Goal: Navigation & Orientation: Find specific page/section

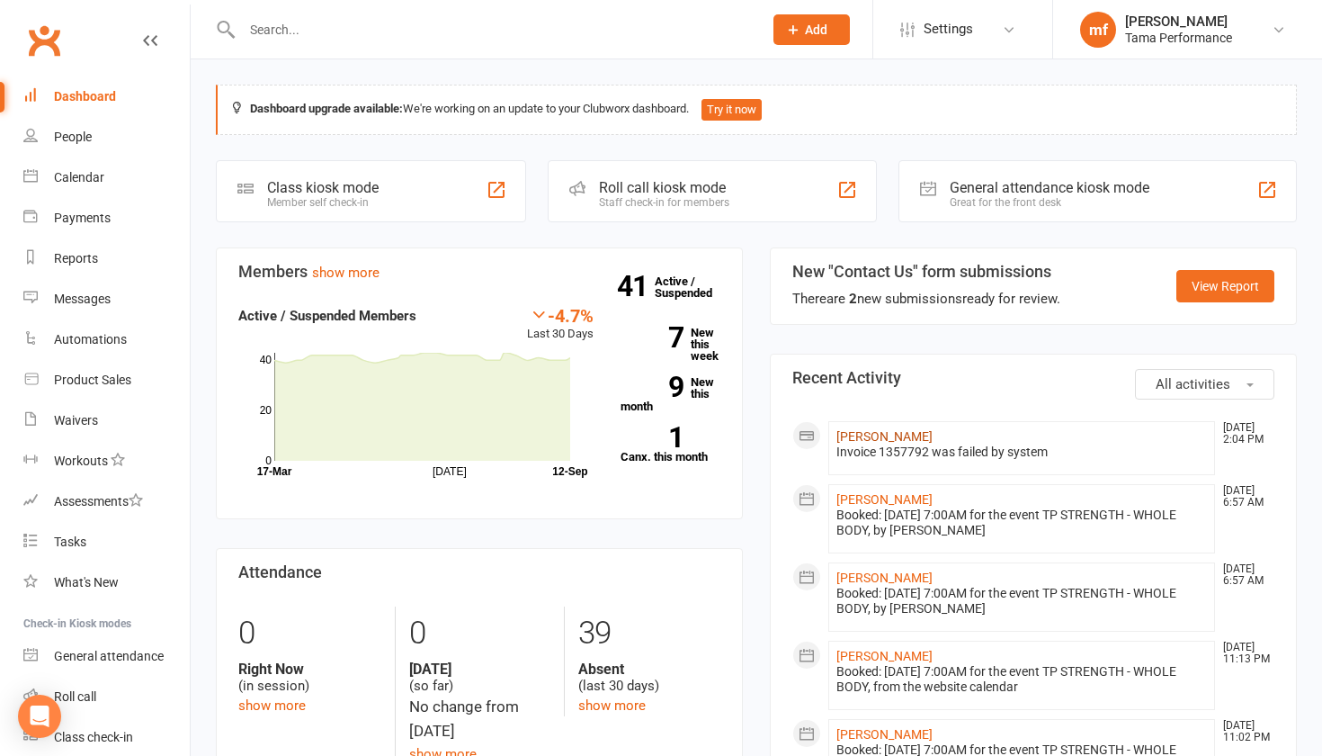
click at [900, 434] on link "[PERSON_NAME]" at bounding box center [885, 436] width 96 height 14
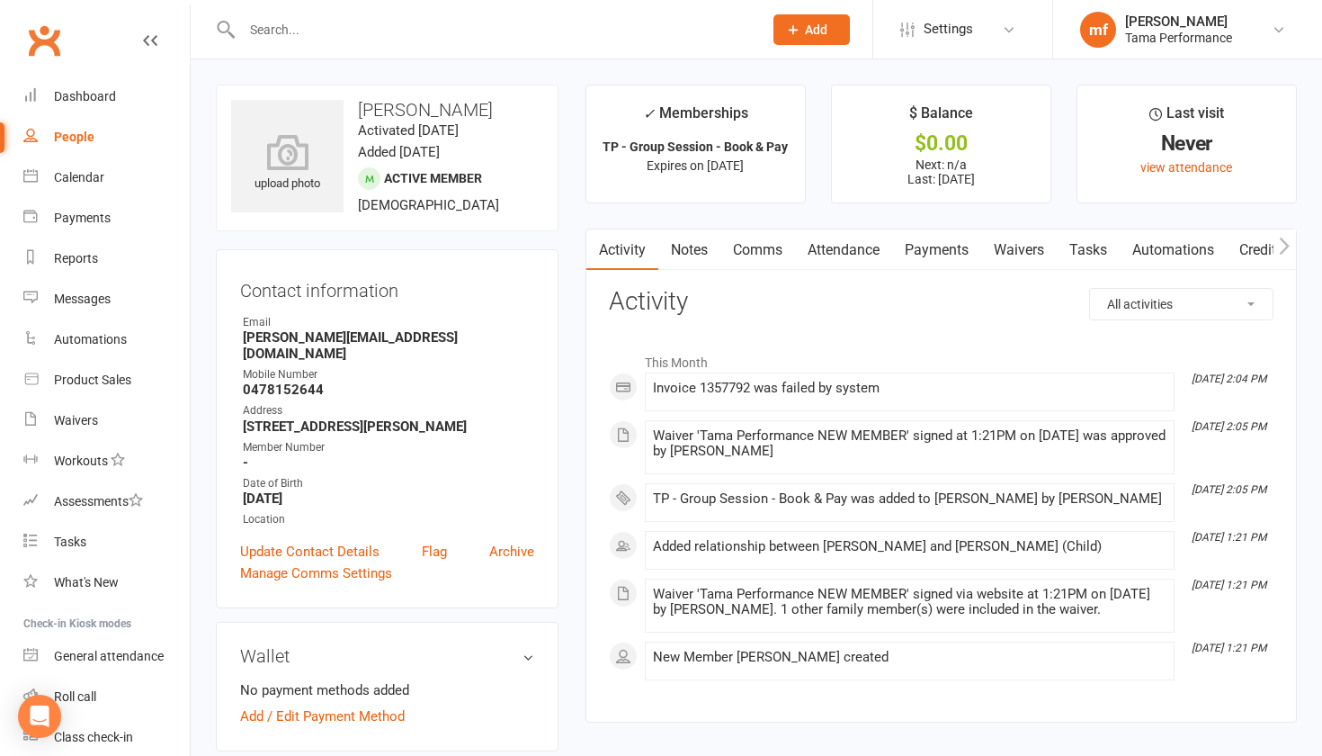
click at [936, 241] on link "Payments" at bounding box center [936, 249] width 89 height 41
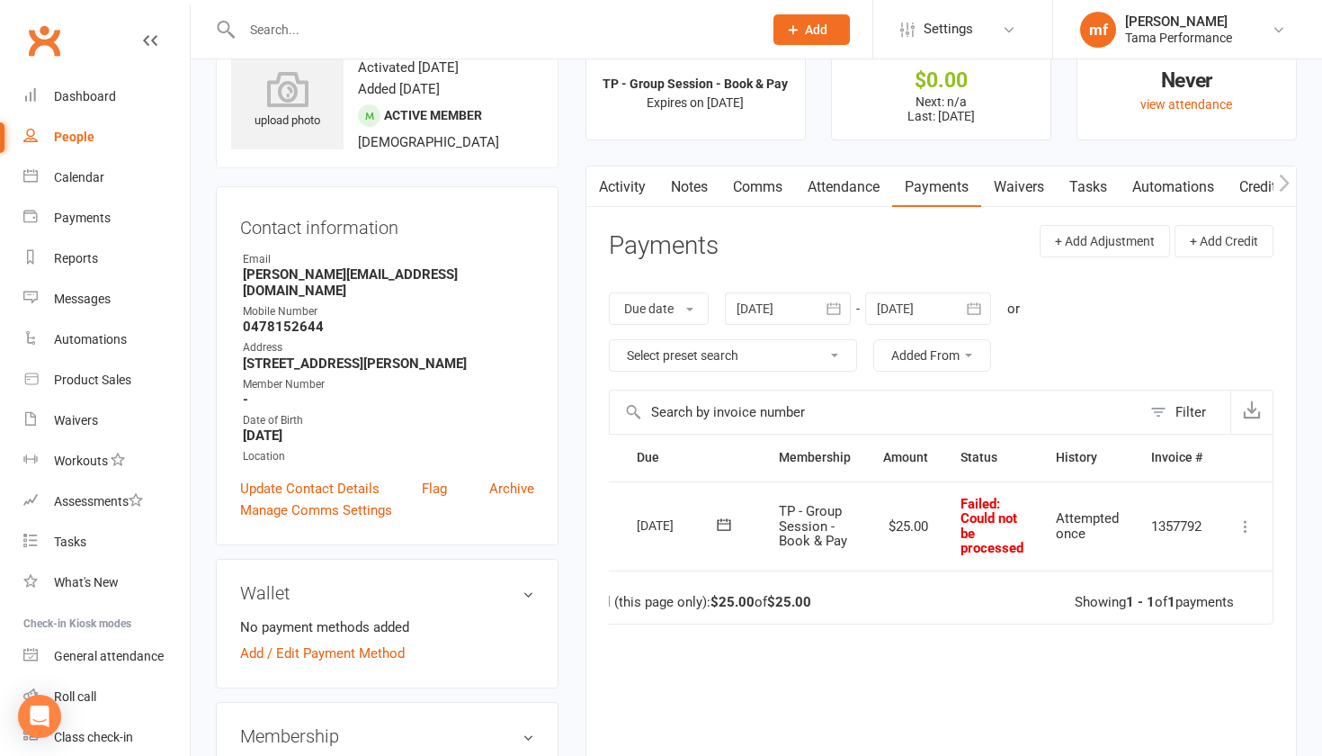
scroll to position [0, 47]
click at [1249, 524] on icon at bounding box center [1246, 526] width 18 height 18
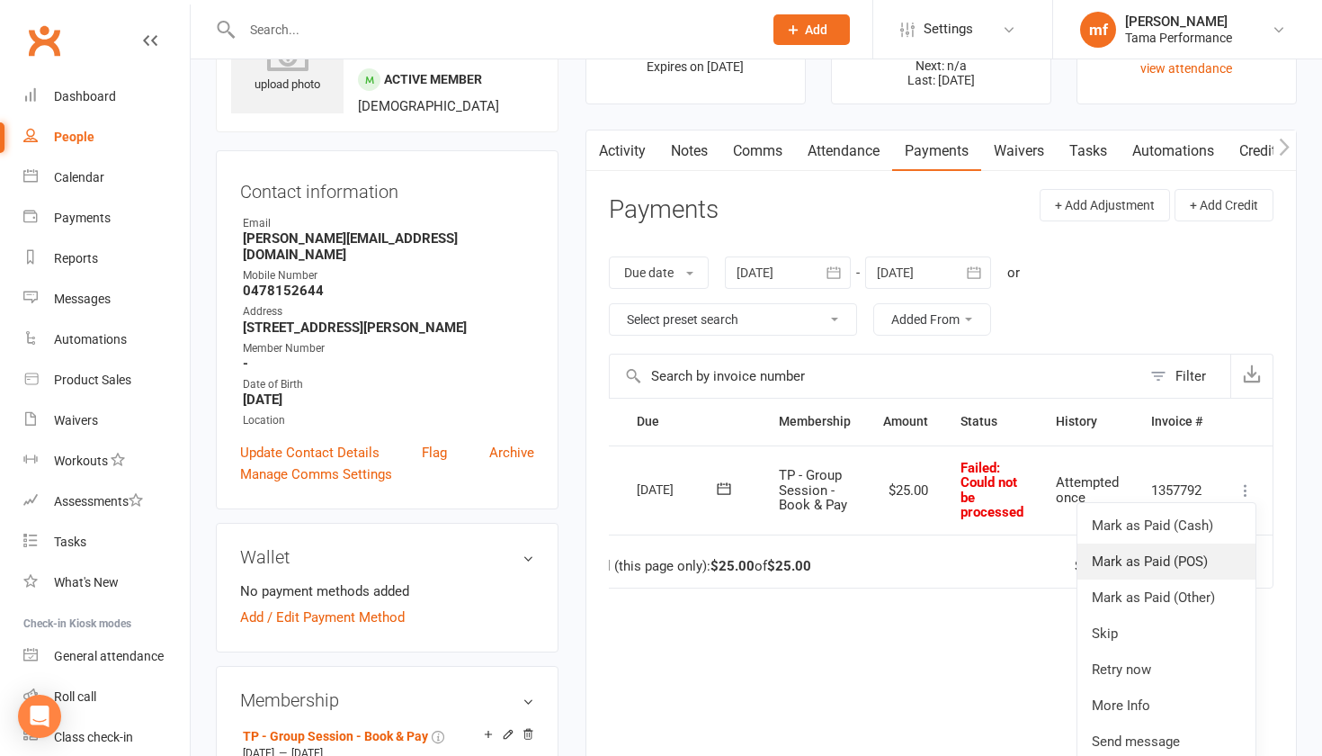
scroll to position [103, 0]
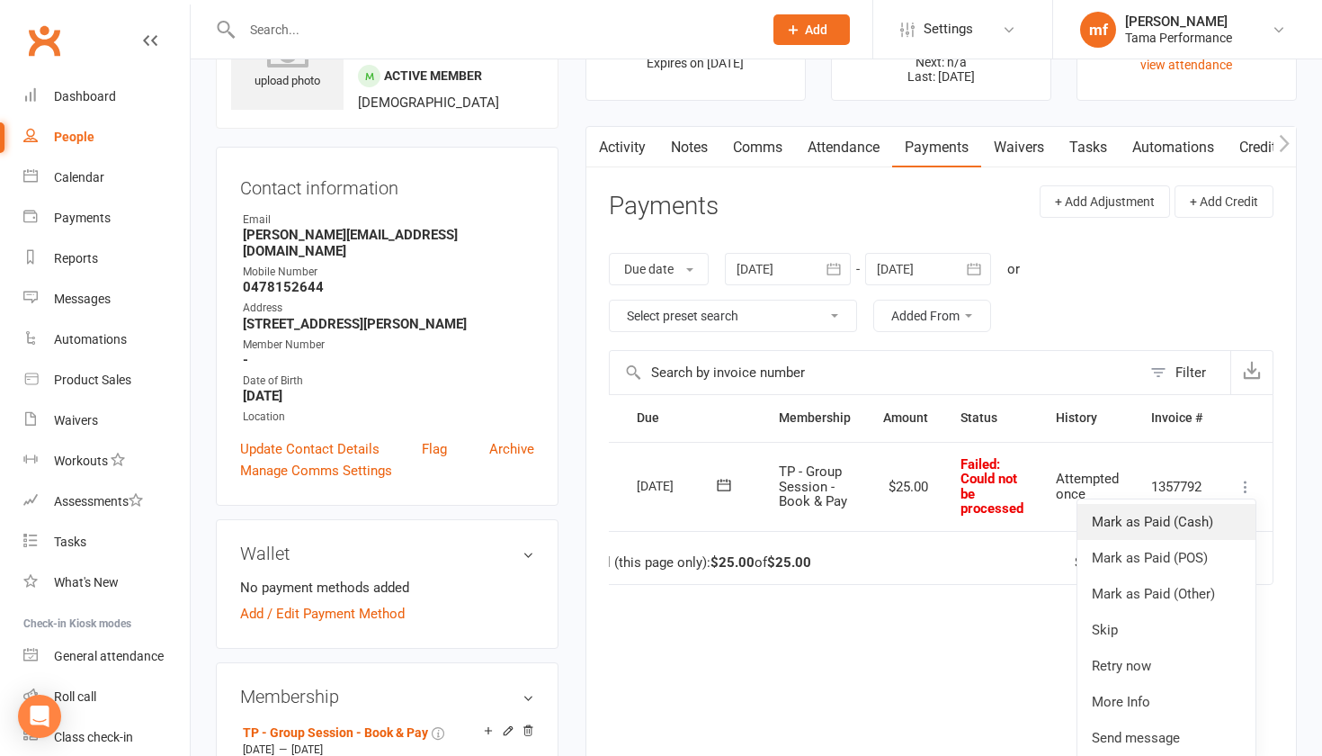
click at [1168, 519] on link "Mark as Paid (Cash)" at bounding box center [1167, 522] width 178 height 36
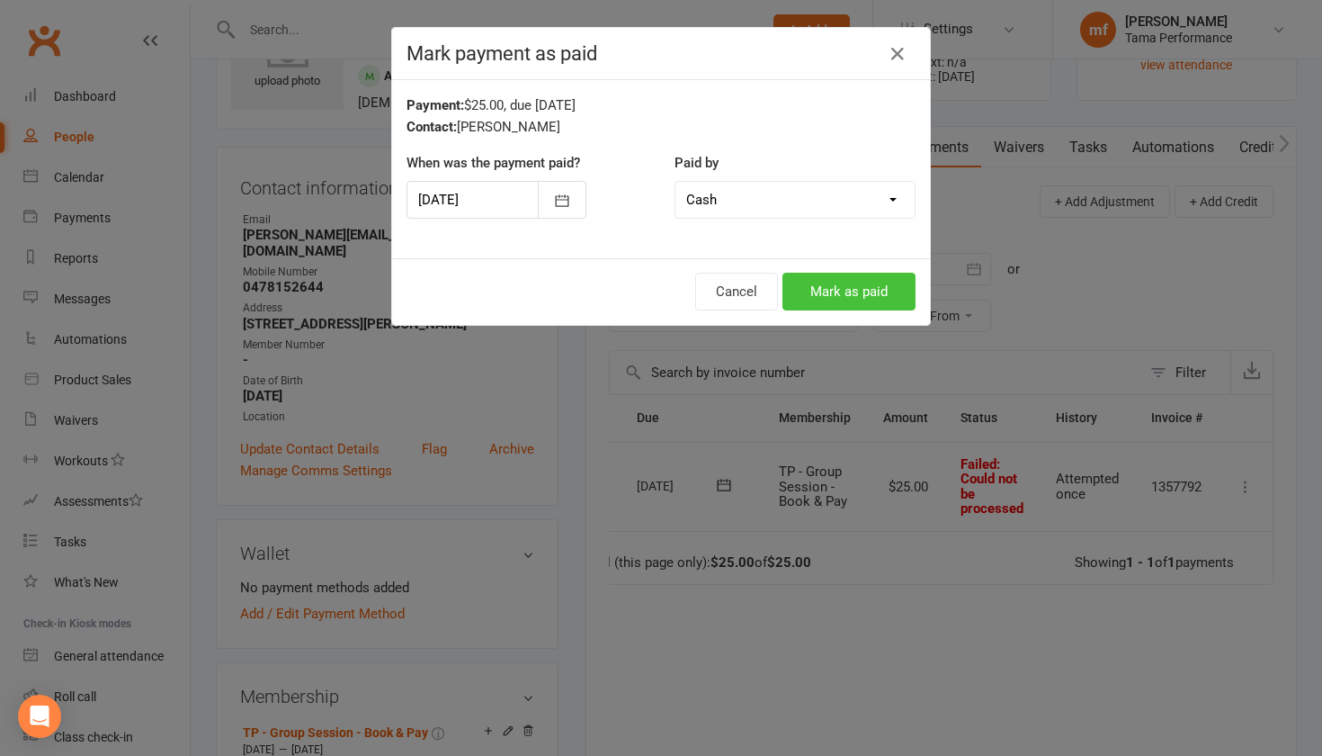
click at [864, 293] on button "Mark as paid" at bounding box center [849, 292] width 133 height 38
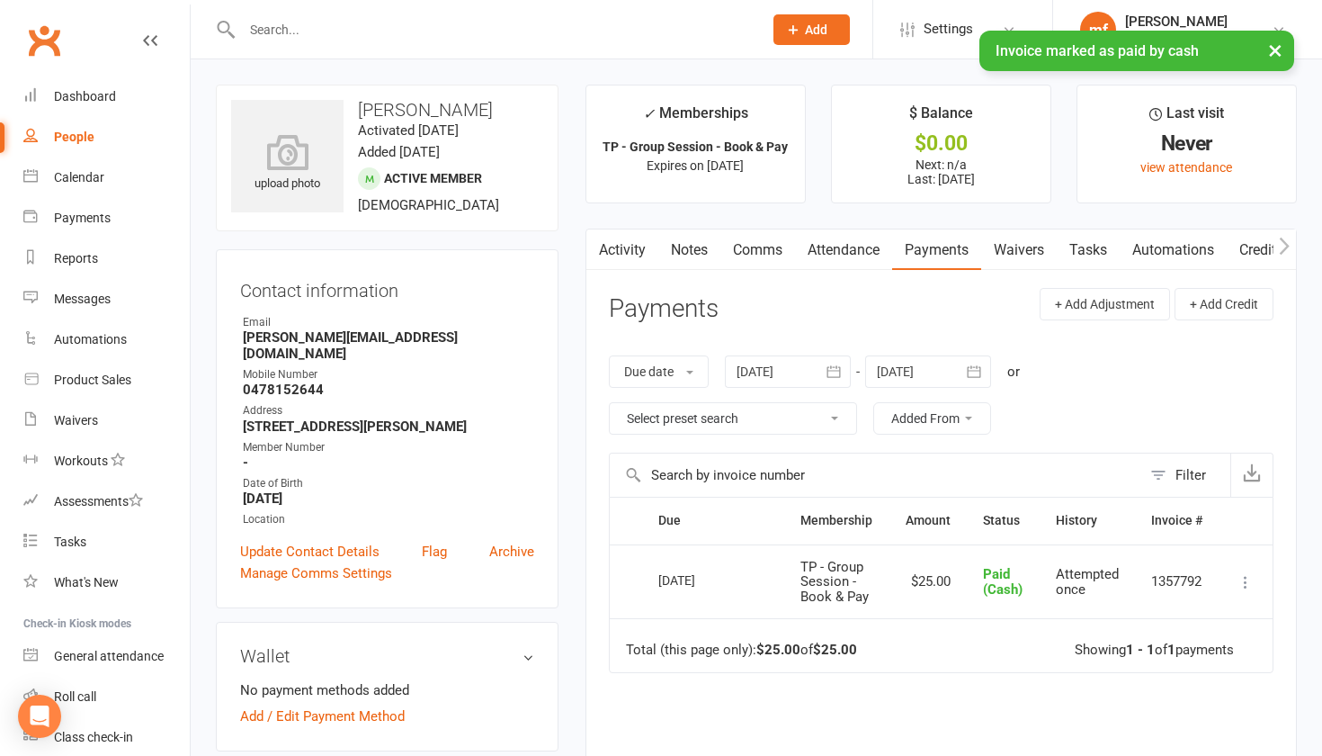
scroll to position [0, 0]
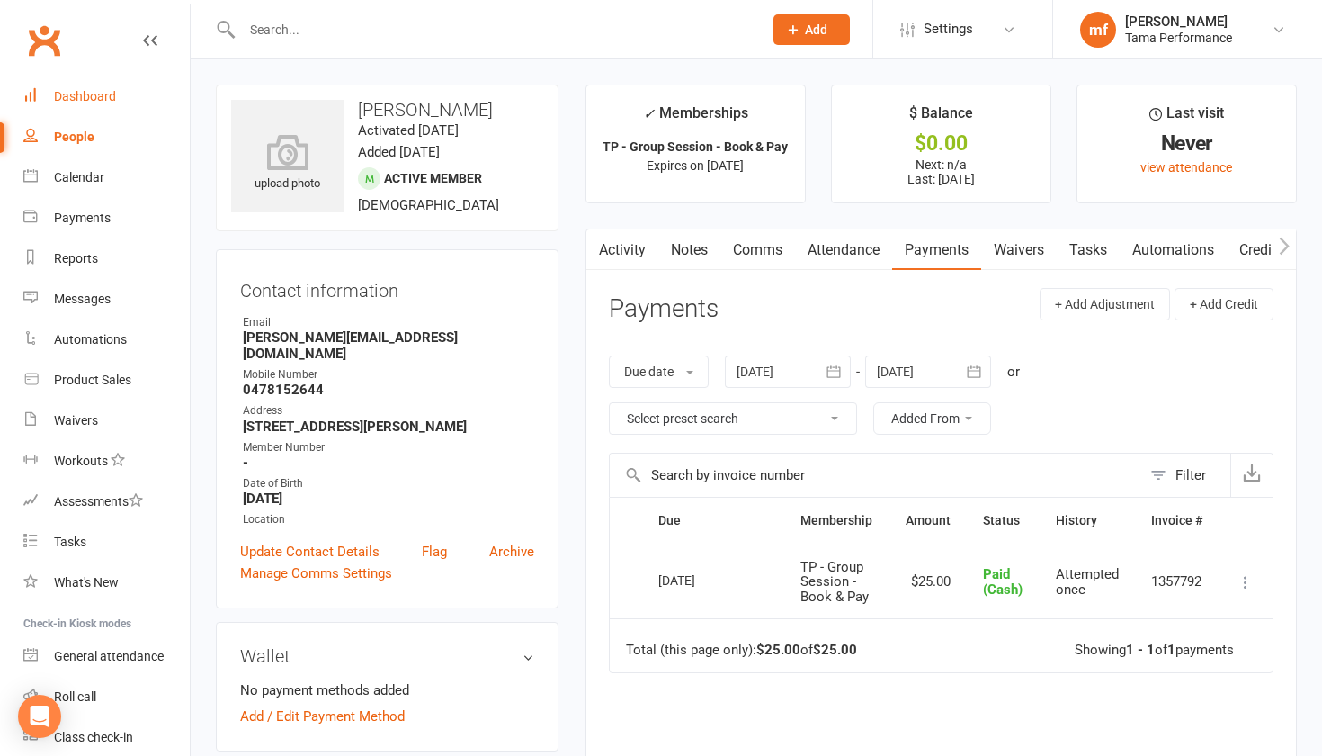
click at [85, 89] on div "Dashboard" at bounding box center [85, 96] width 62 height 14
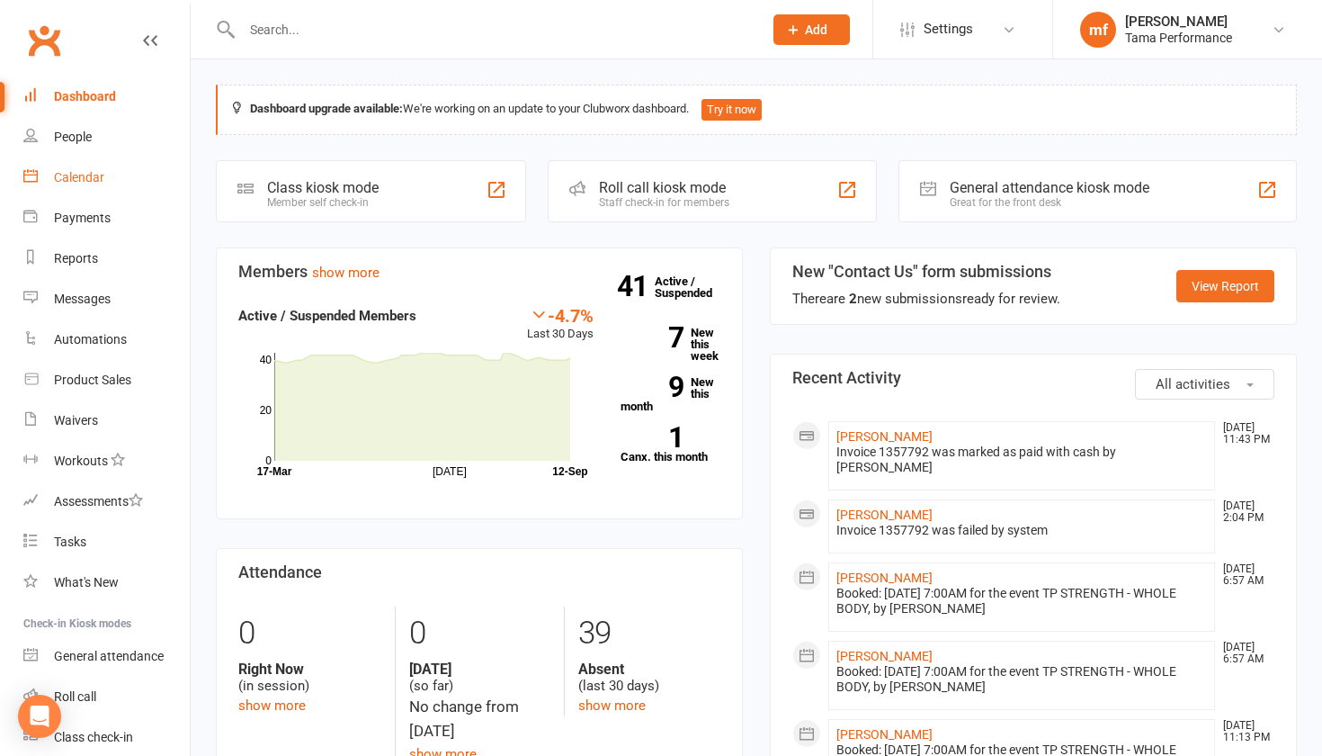
click at [86, 179] on div "Calendar" at bounding box center [79, 177] width 50 height 14
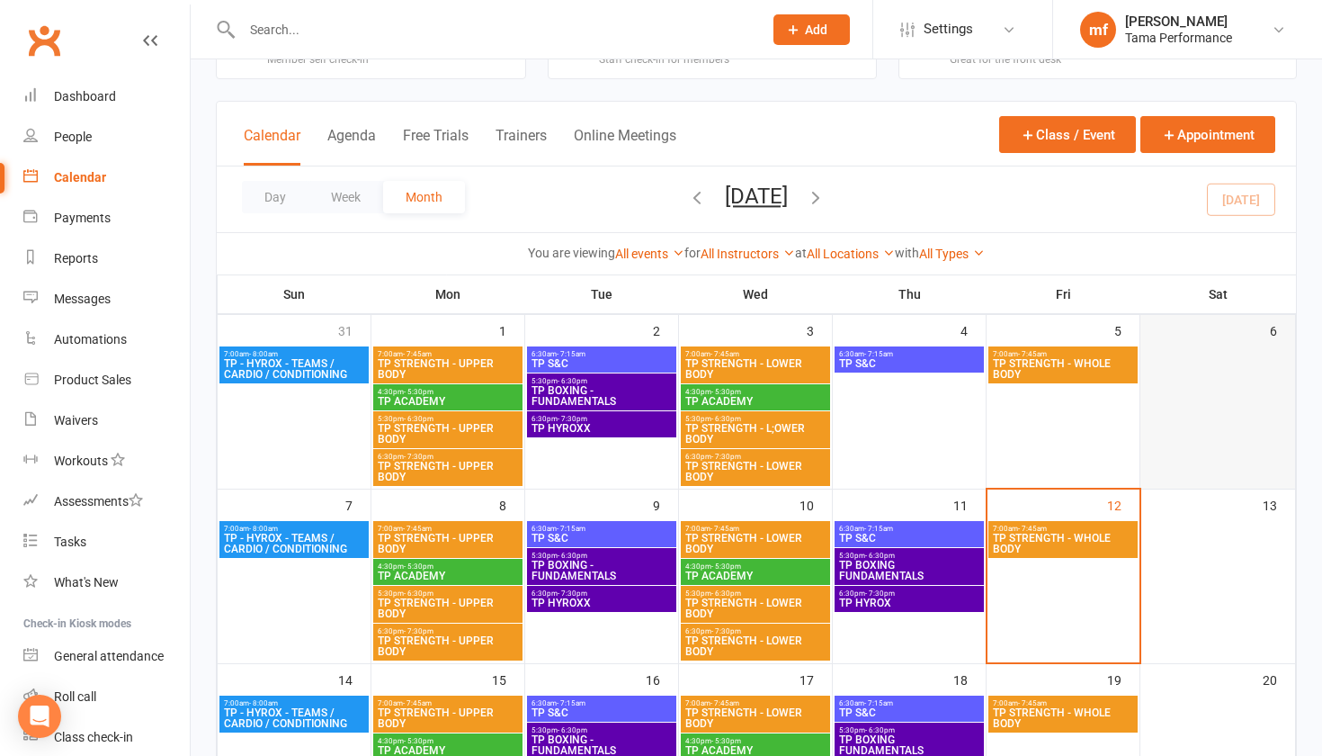
scroll to position [78, 0]
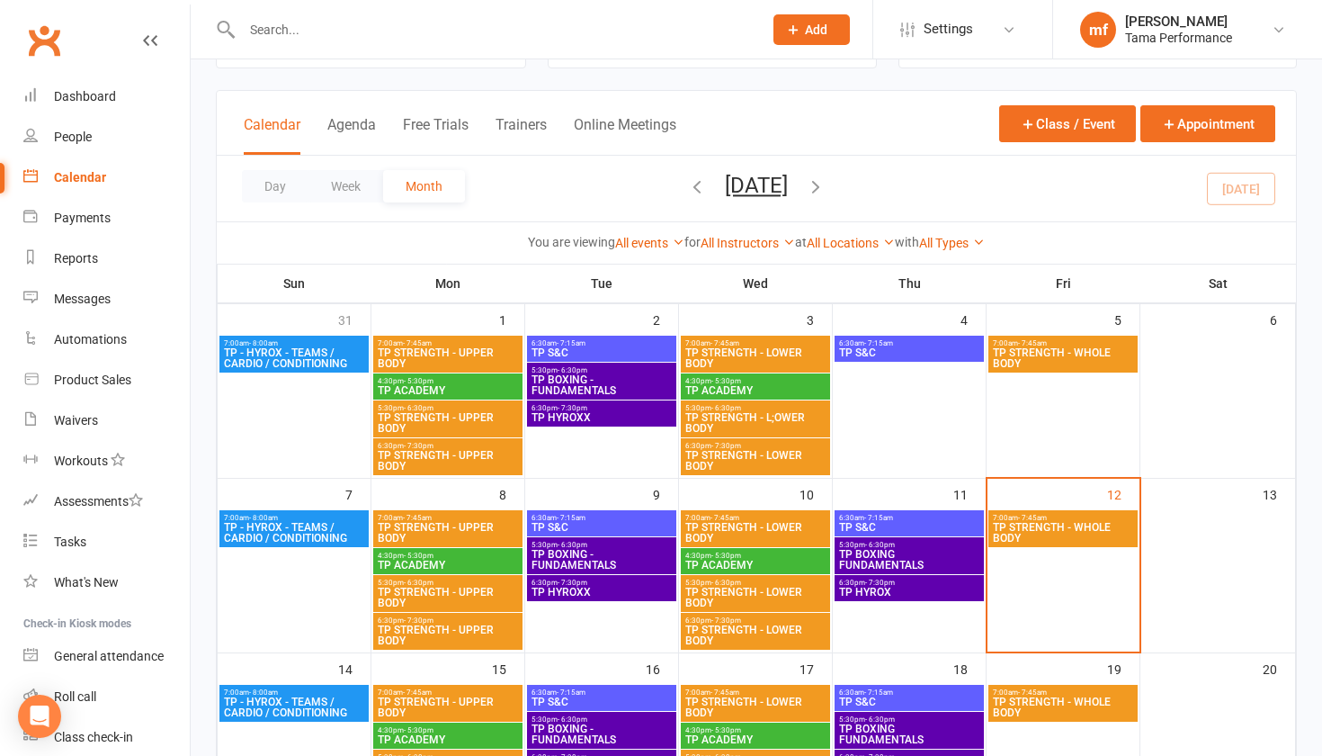
click at [306, 696] on span "TP - HYROX - TEAMS / CARDIO / CONDITIONING" at bounding box center [294, 707] width 142 height 22
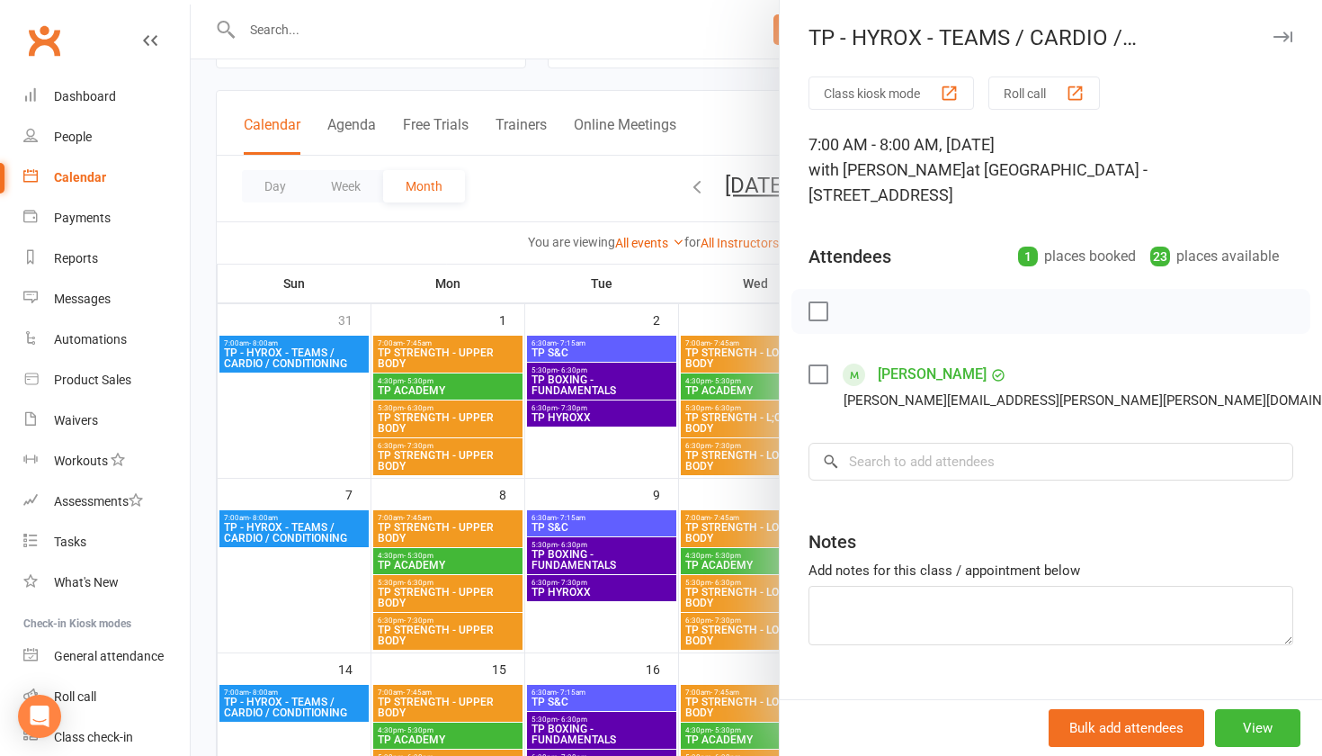
click at [264, 469] on div at bounding box center [757, 378] width 1132 height 756
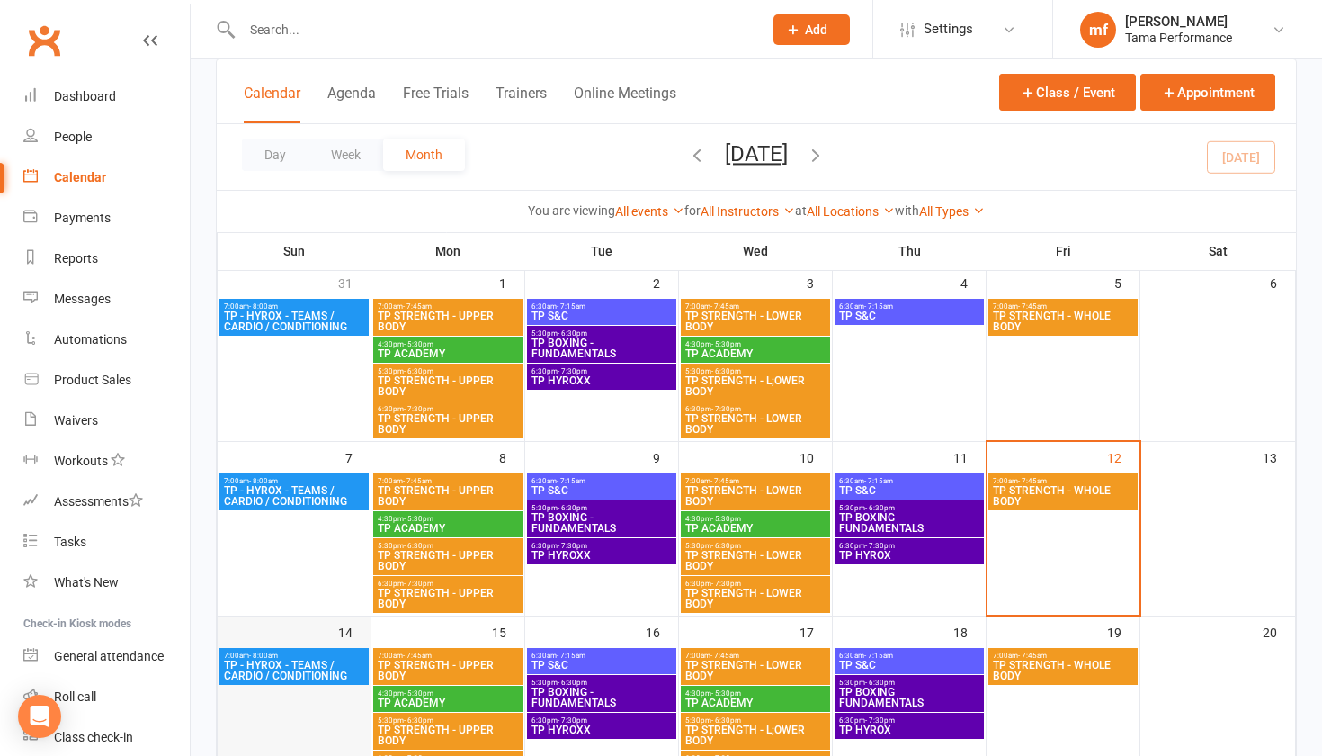
scroll to position [80, 0]
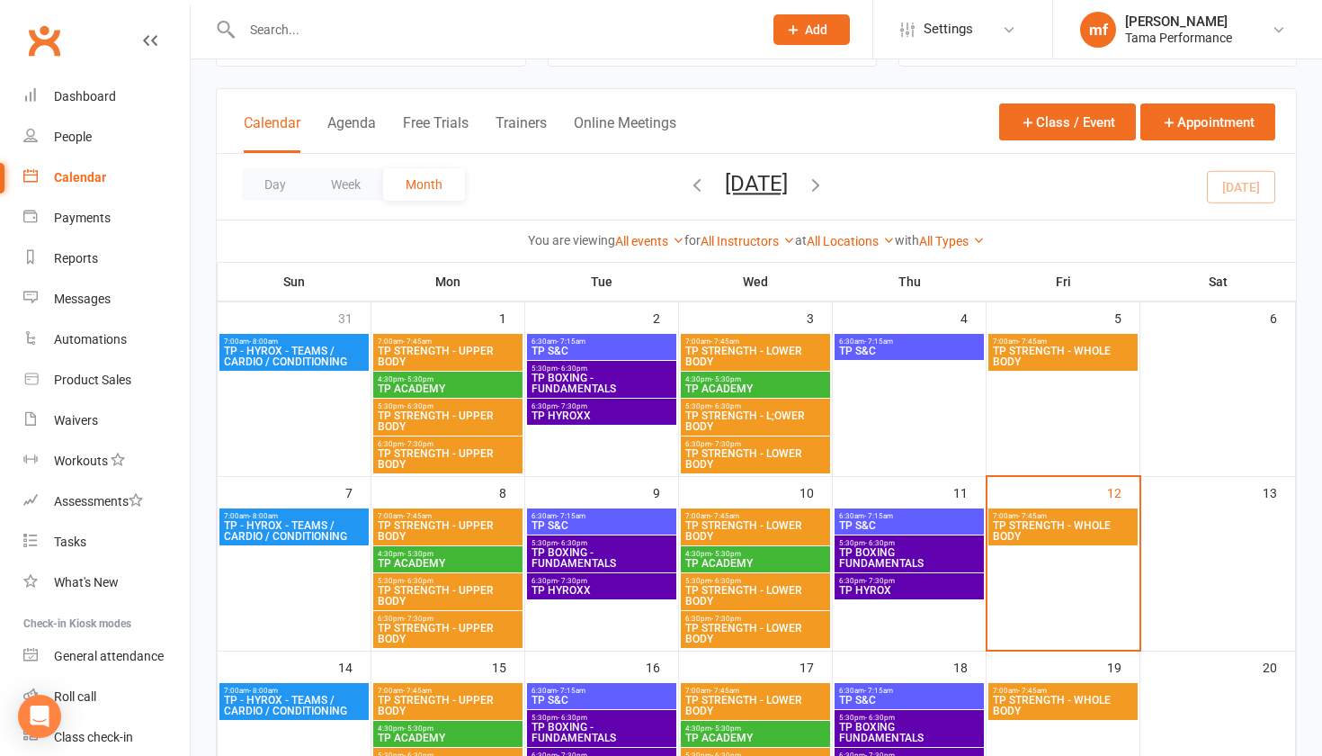
click at [326, 525] on span "TP - HYROX - TEAMS / CARDIO / CONDITIONING" at bounding box center [294, 531] width 142 height 22
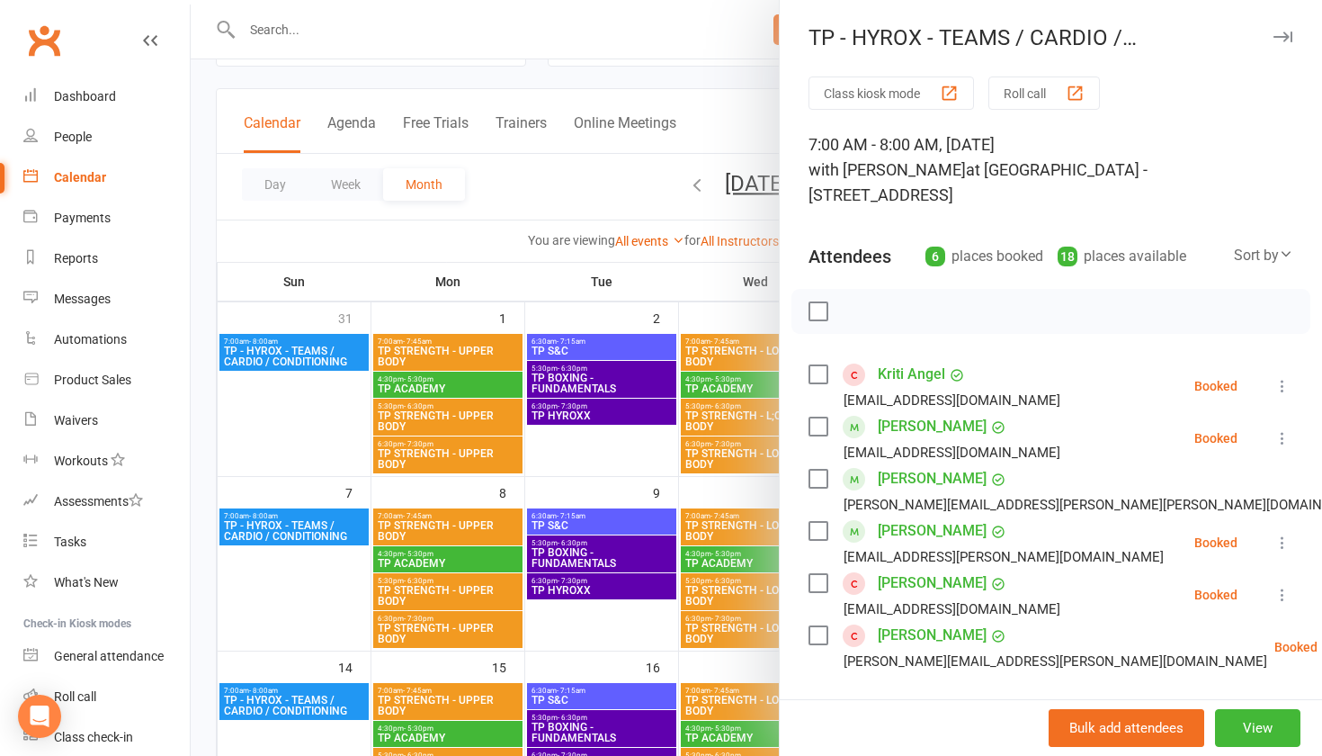
click at [300, 610] on div at bounding box center [757, 378] width 1132 height 756
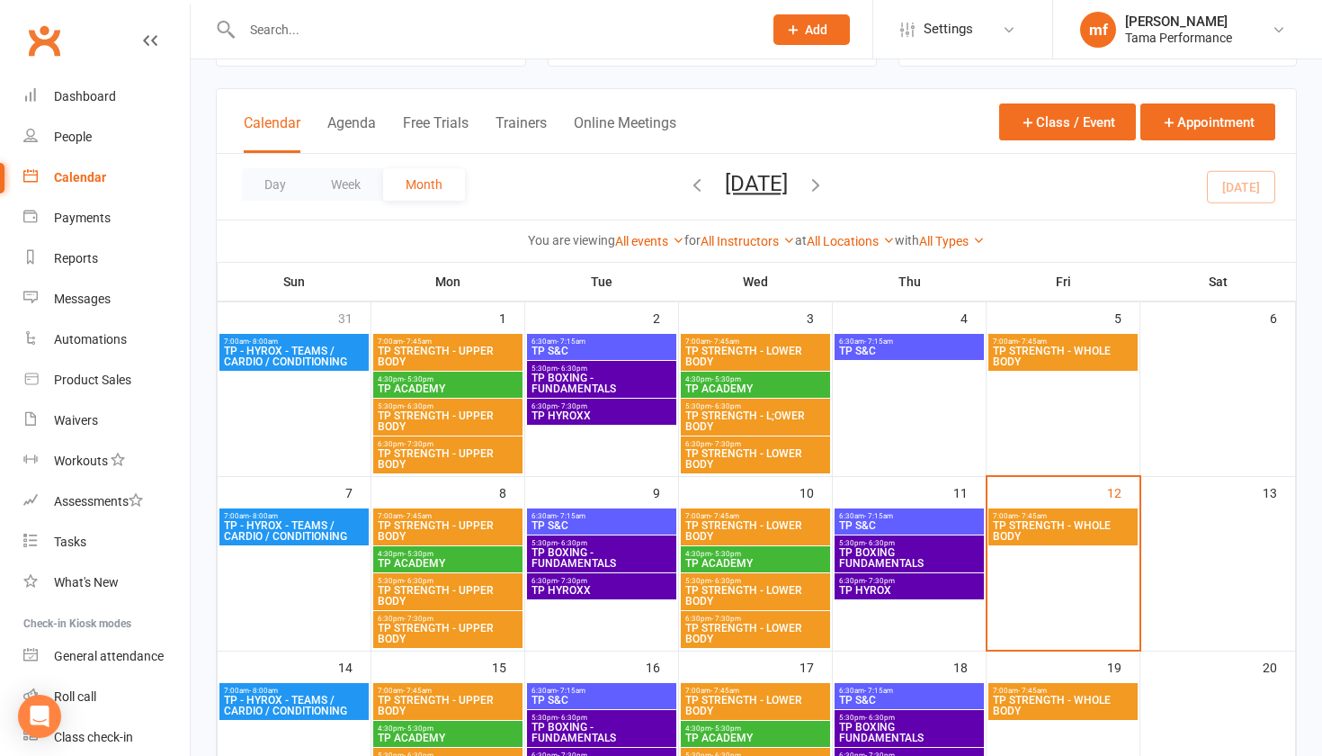
click at [307, 524] on span "TP - HYROX - TEAMS / CARDIO / CONDITIONING" at bounding box center [294, 531] width 142 height 22
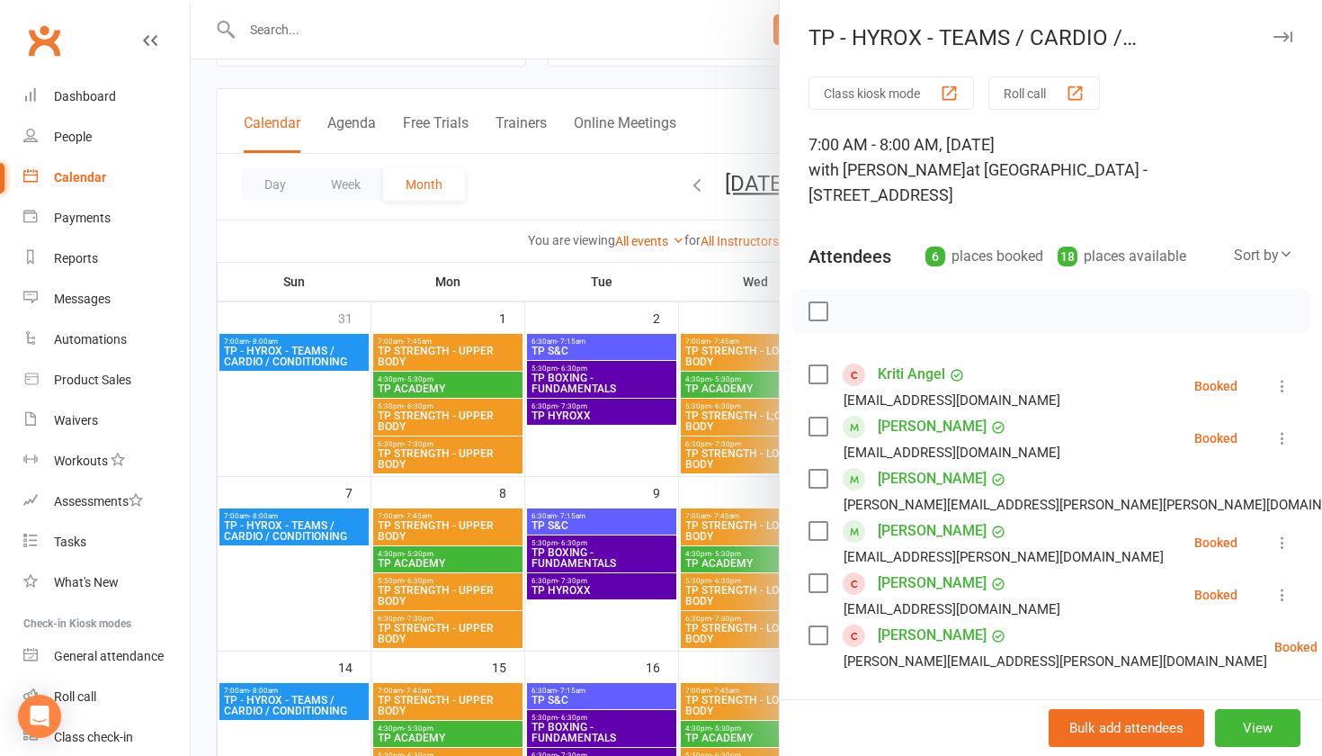
click at [292, 429] on div at bounding box center [757, 378] width 1132 height 756
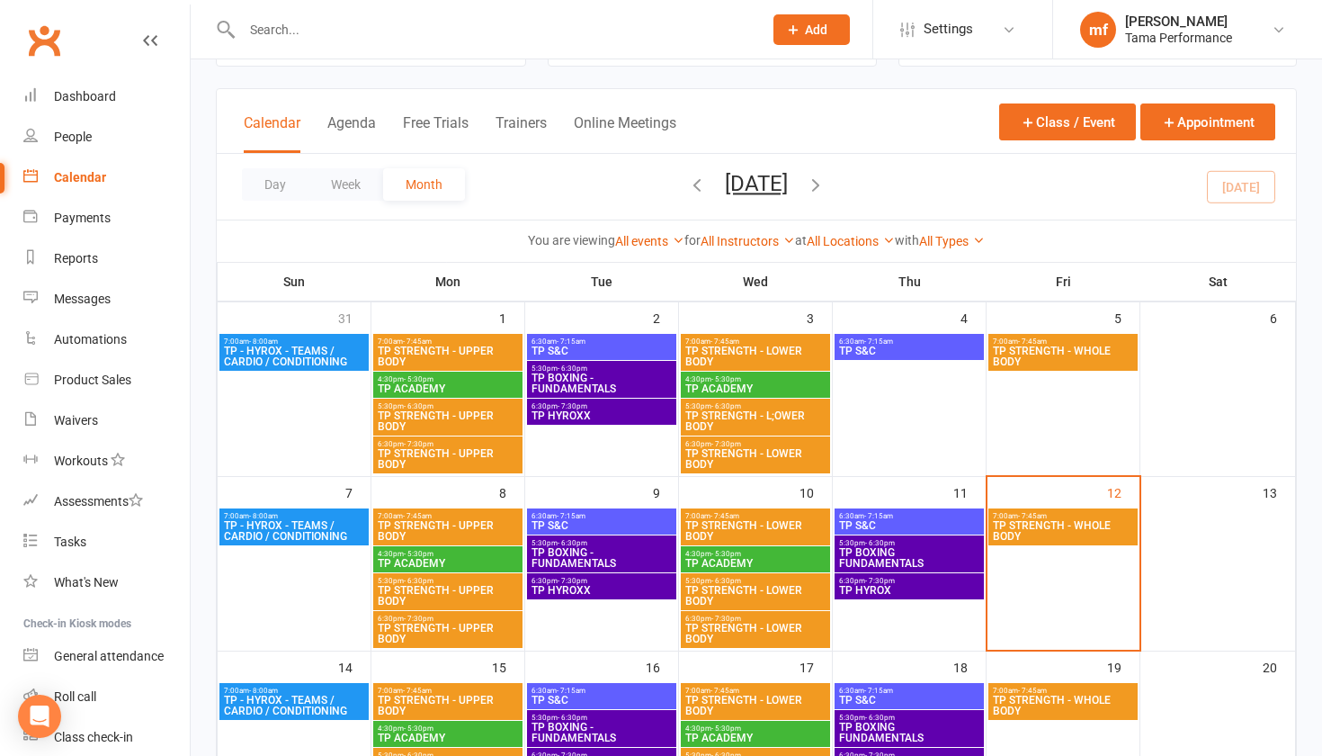
click at [1091, 368] on div "7:00am - 7:45am TP STRENGTH - WHOLE BODY" at bounding box center [1063, 352] width 149 height 37
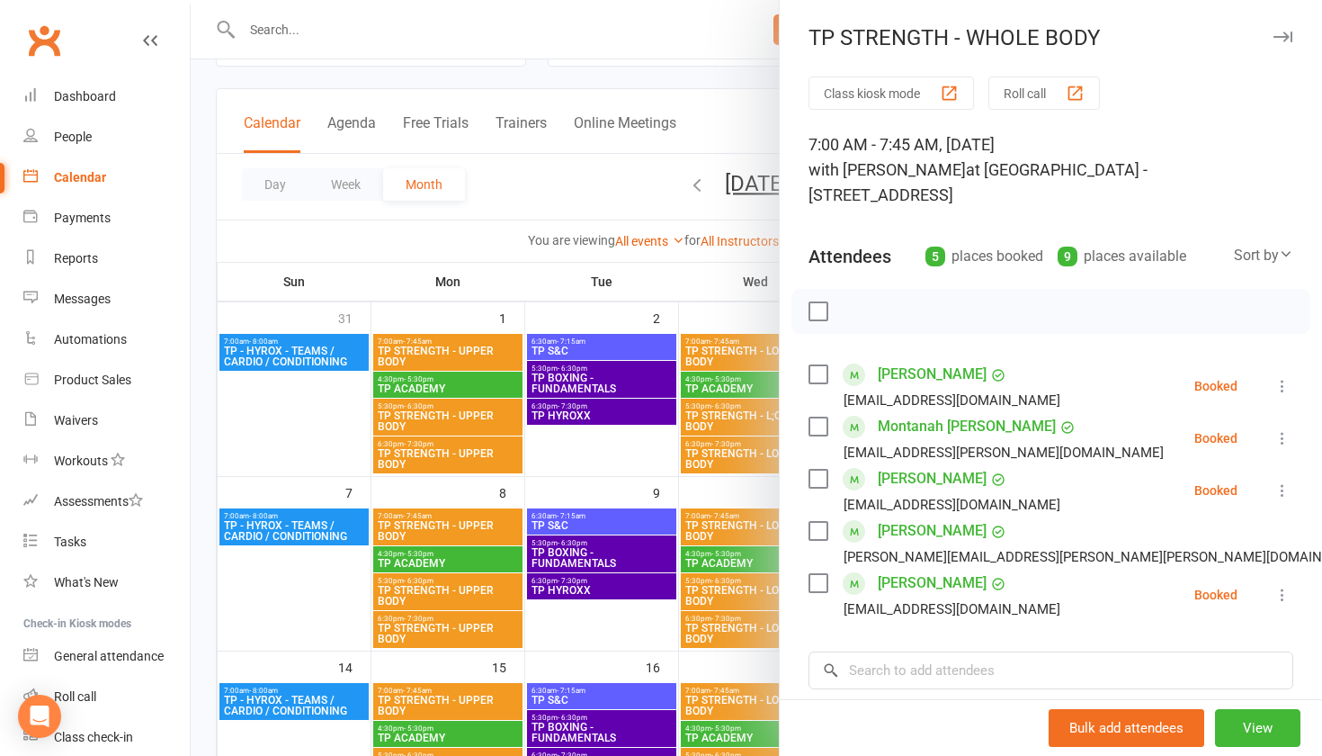
click at [318, 447] on div at bounding box center [757, 378] width 1132 height 756
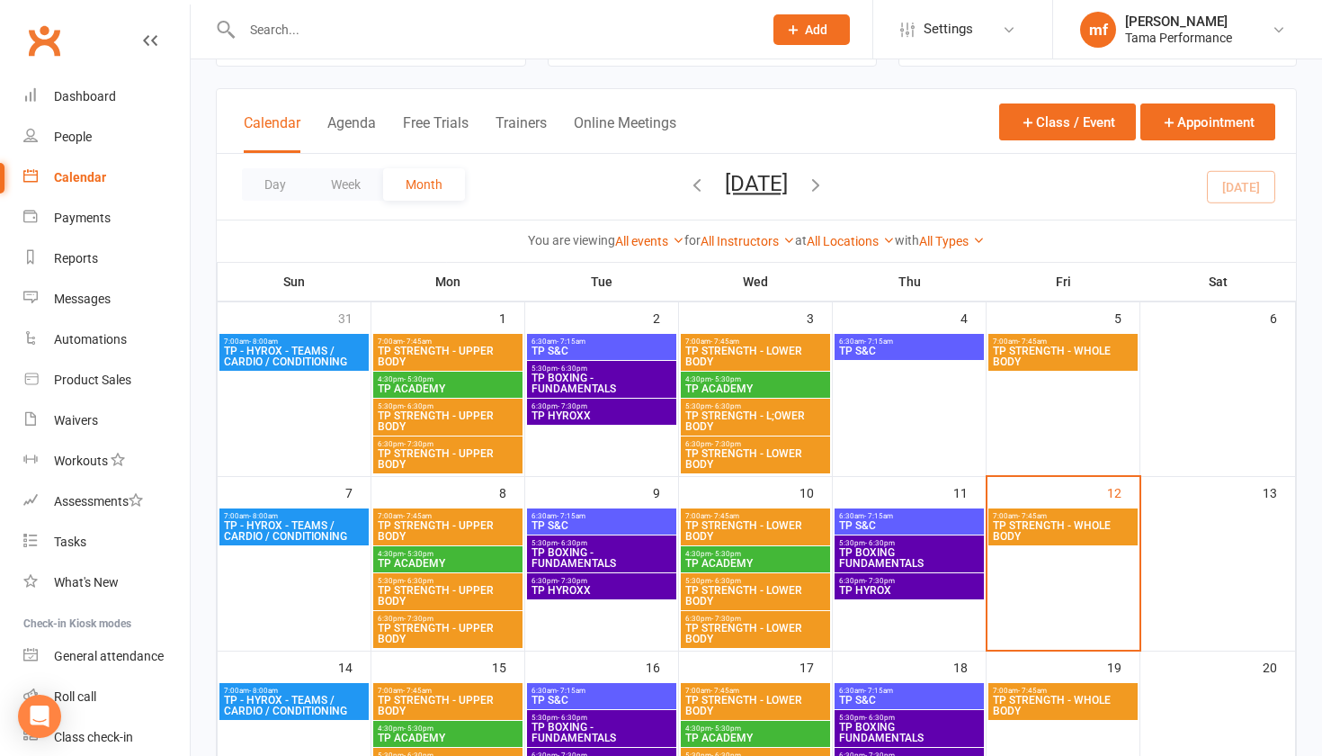
click at [903, 350] on span "TP S&C" at bounding box center [909, 350] width 142 height 11
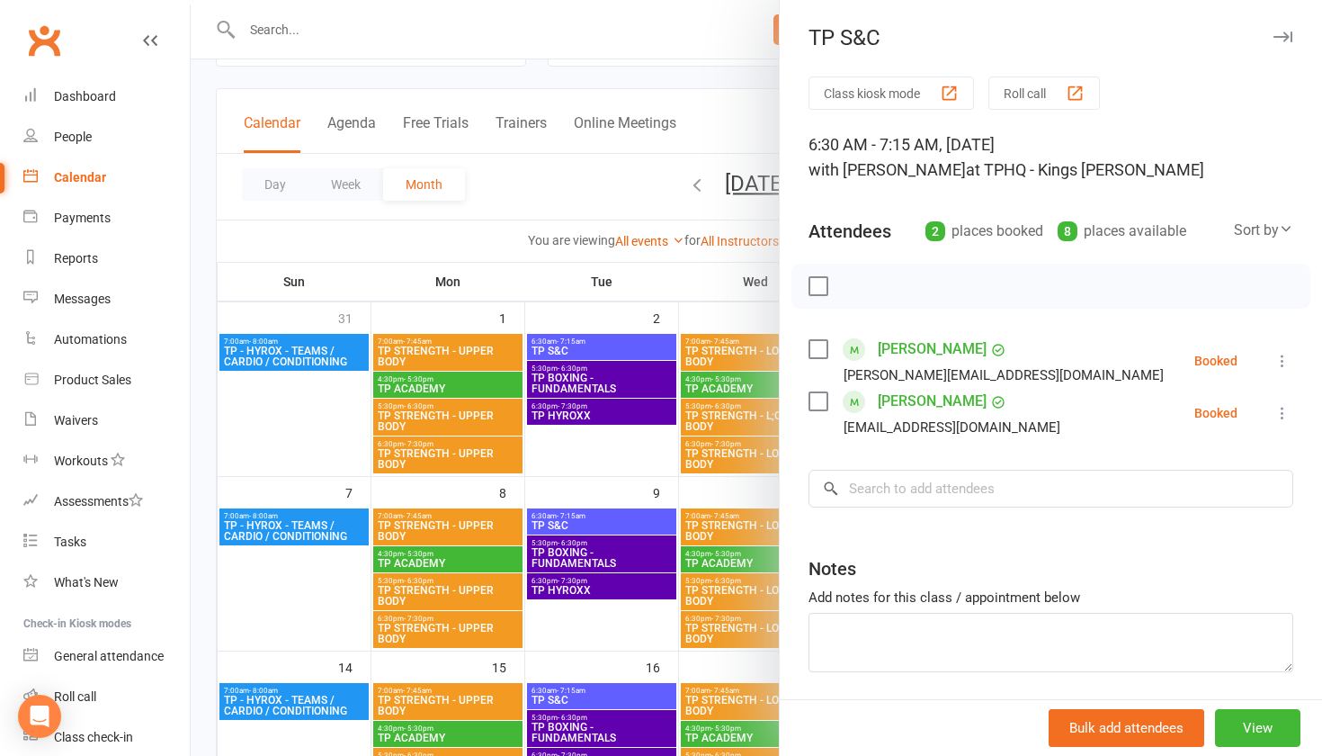
click at [242, 427] on div at bounding box center [757, 378] width 1132 height 756
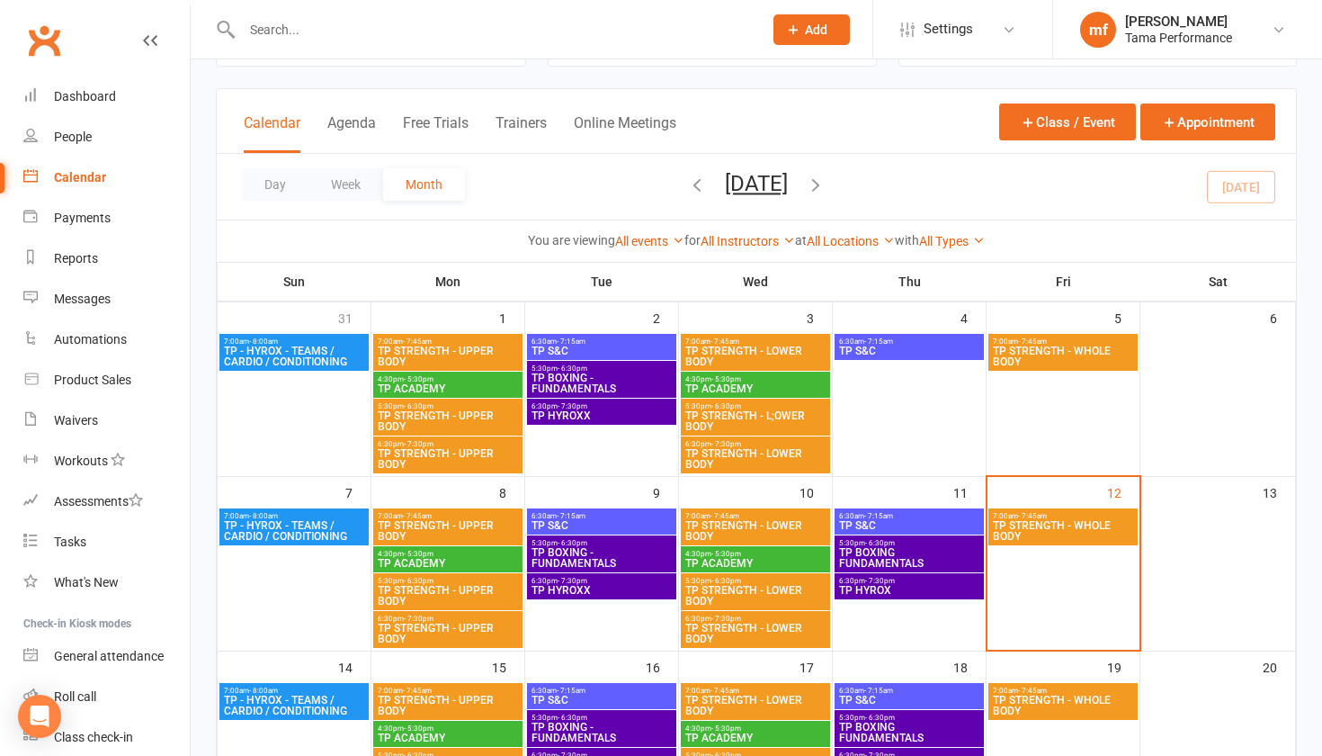
click at [747, 426] on span "TP STRENGTH - L;OWER BODY" at bounding box center [756, 421] width 142 height 22
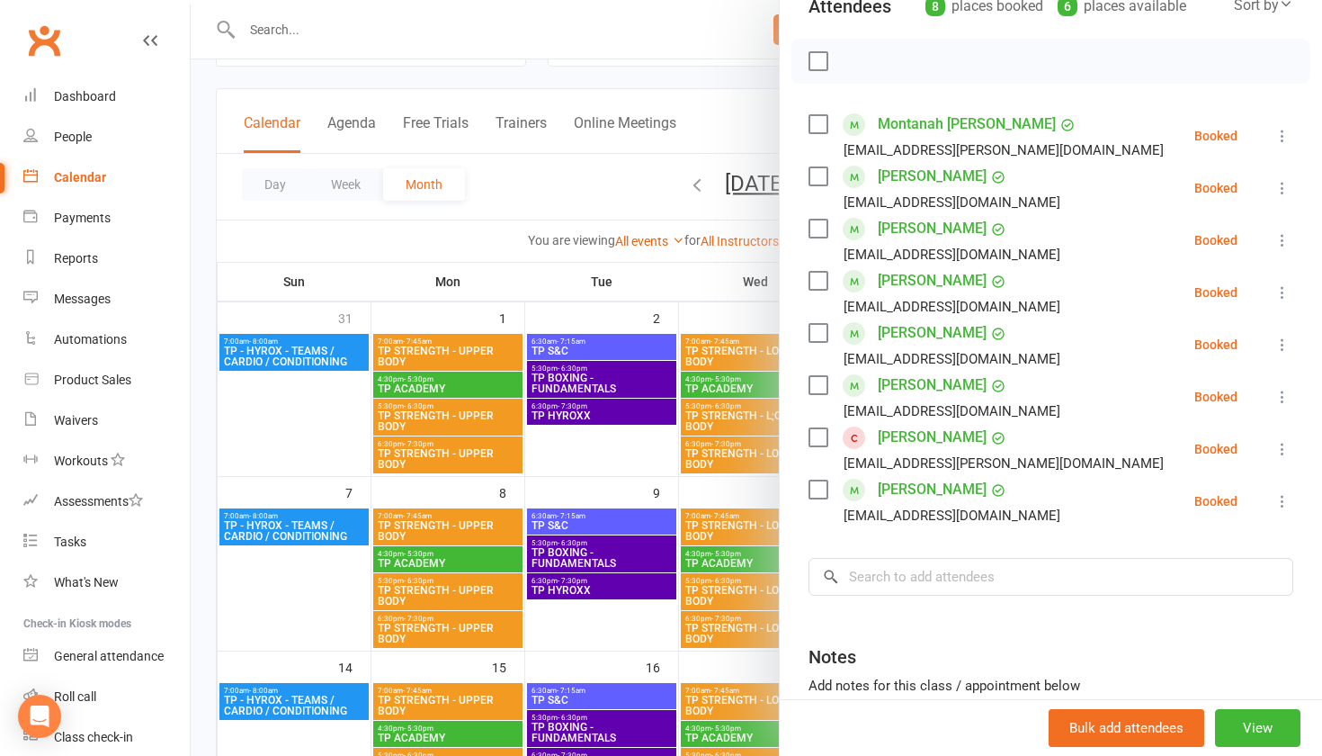
scroll to position [255, 0]
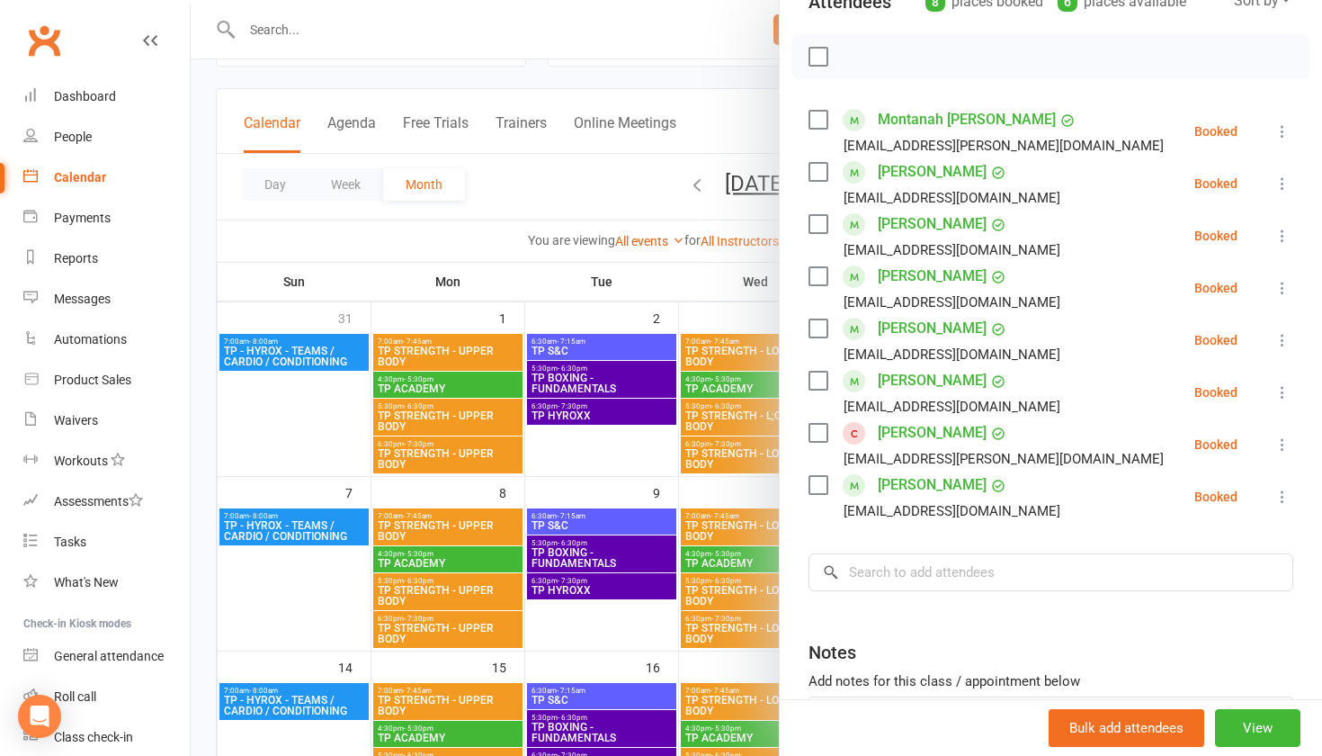
click at [609, 459] on div at bounding box center [757, 378] width 1132 height 756
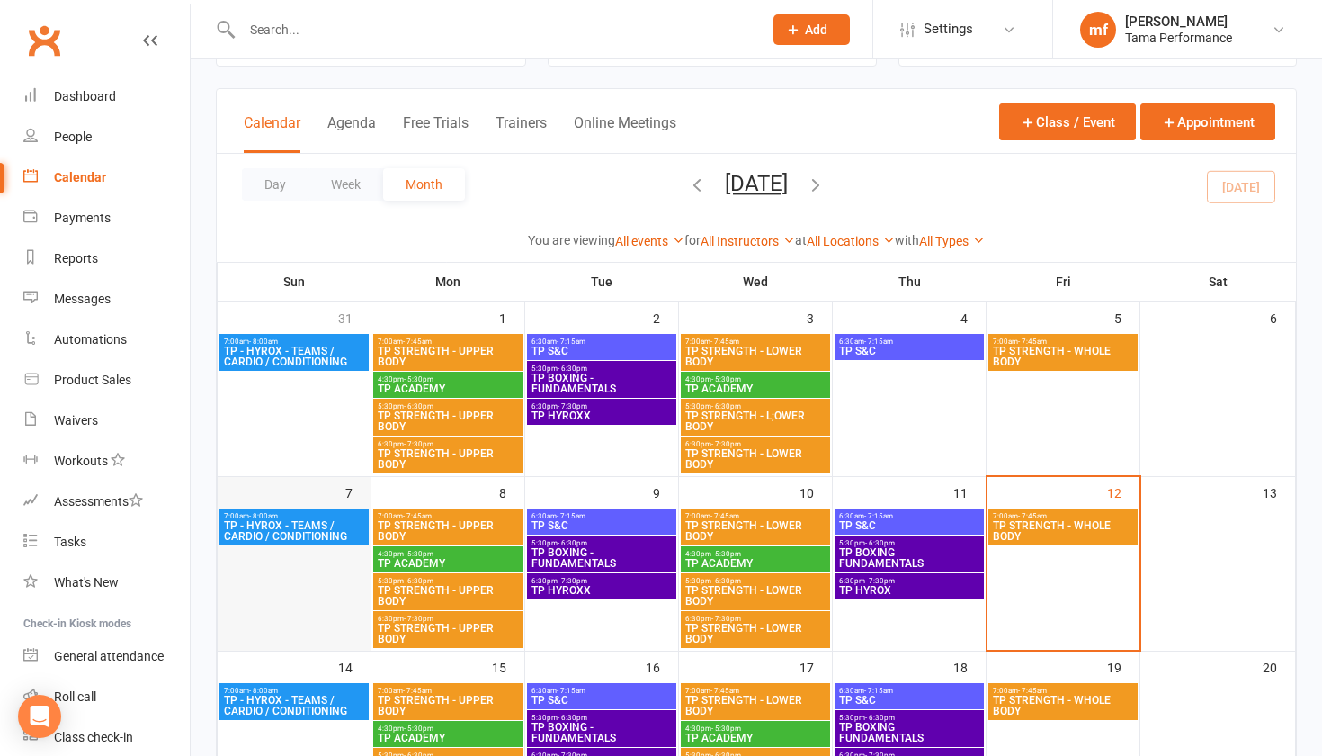
scroll to position [77, 0]
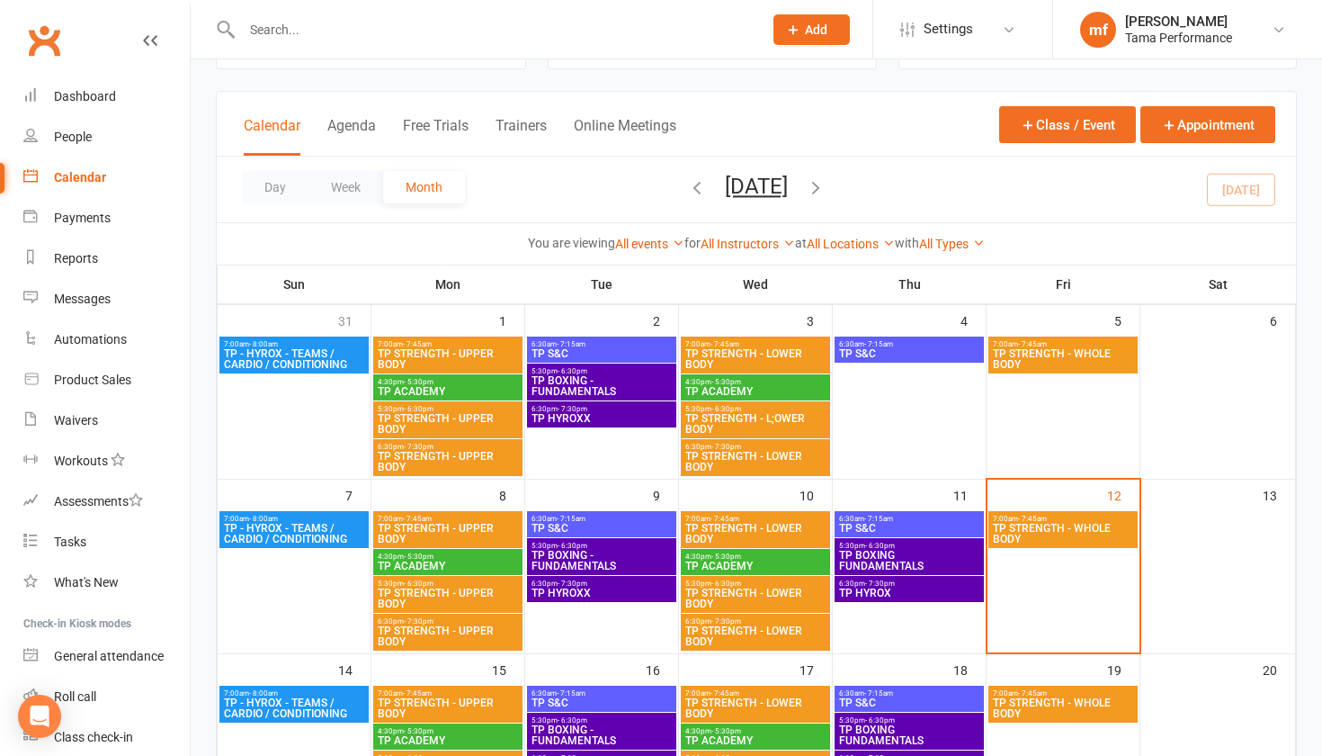
click at [740, 595] on span "TP STRENGTH - LOWER BODY" at bounding box center [756, 598] width 142 height 22
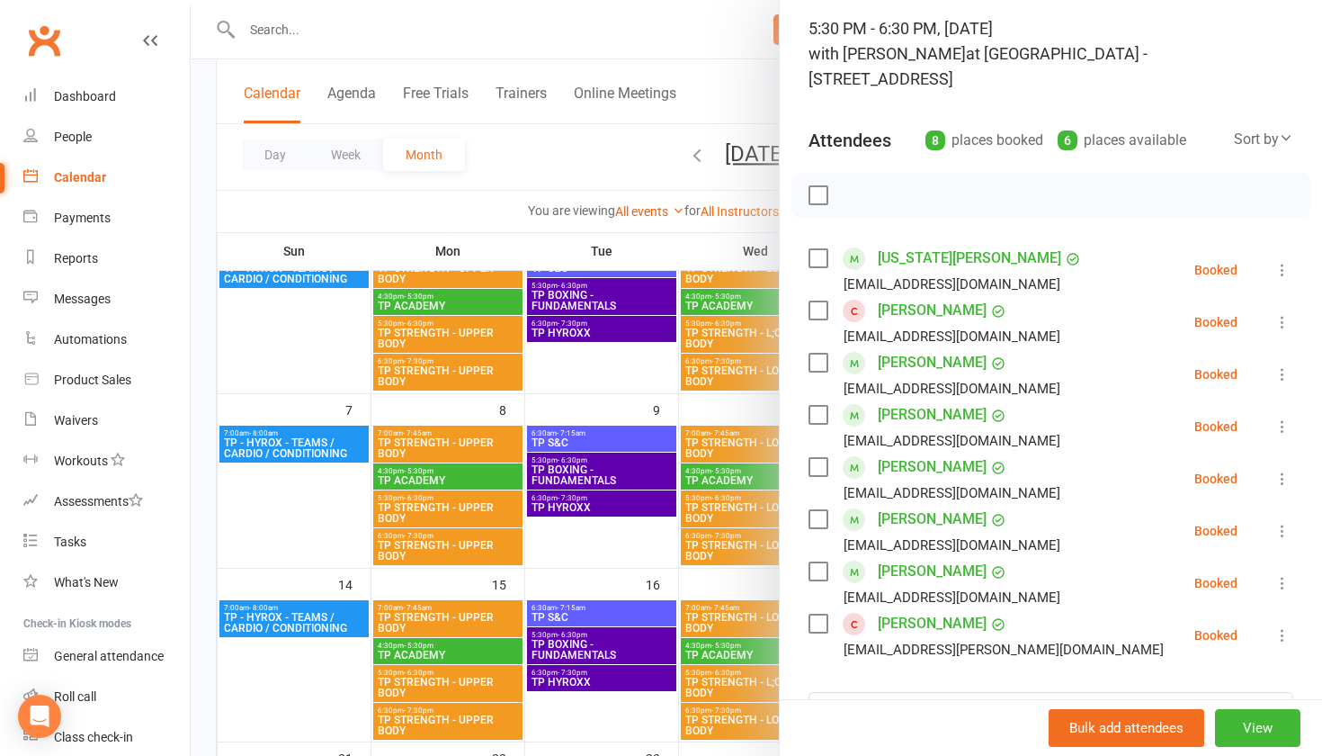
scroll to position [117, 0]
click at [609, 495] on div at bounding box center [757, 378] width 1132 height 756
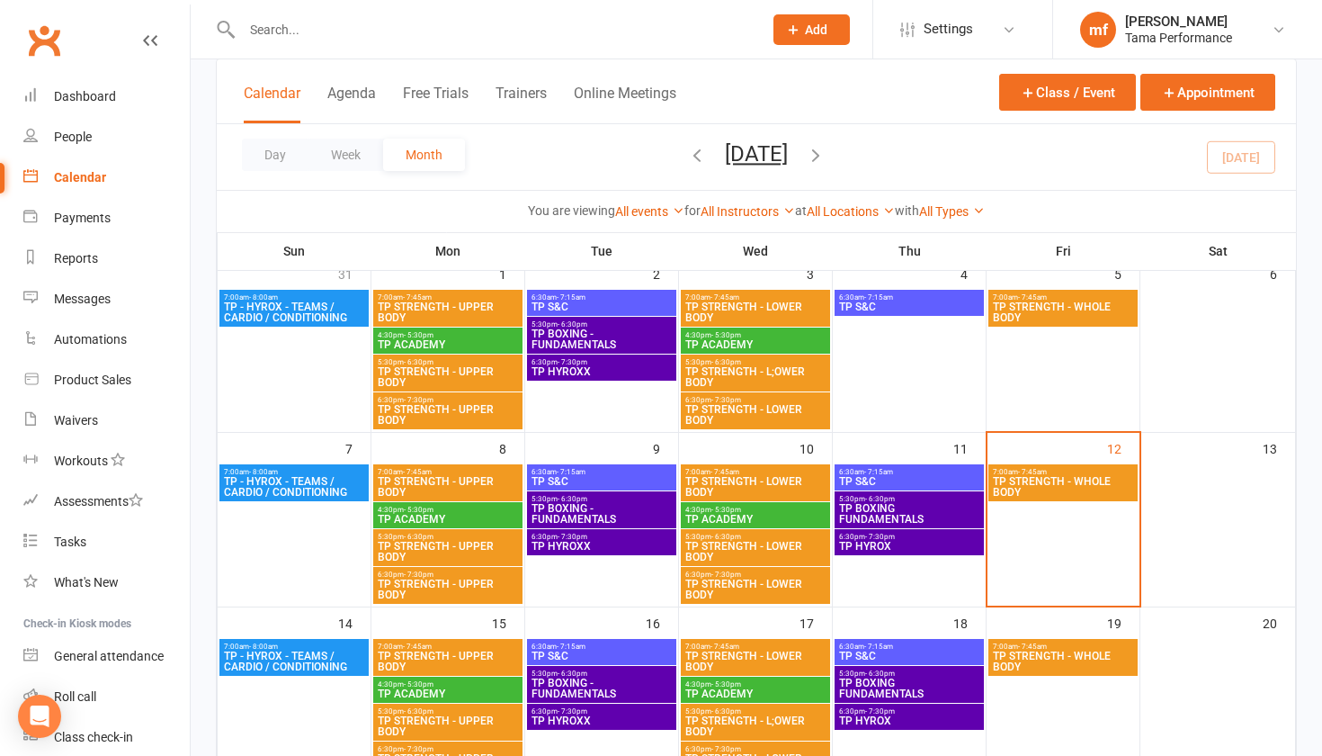
scroll to position [30, 0]
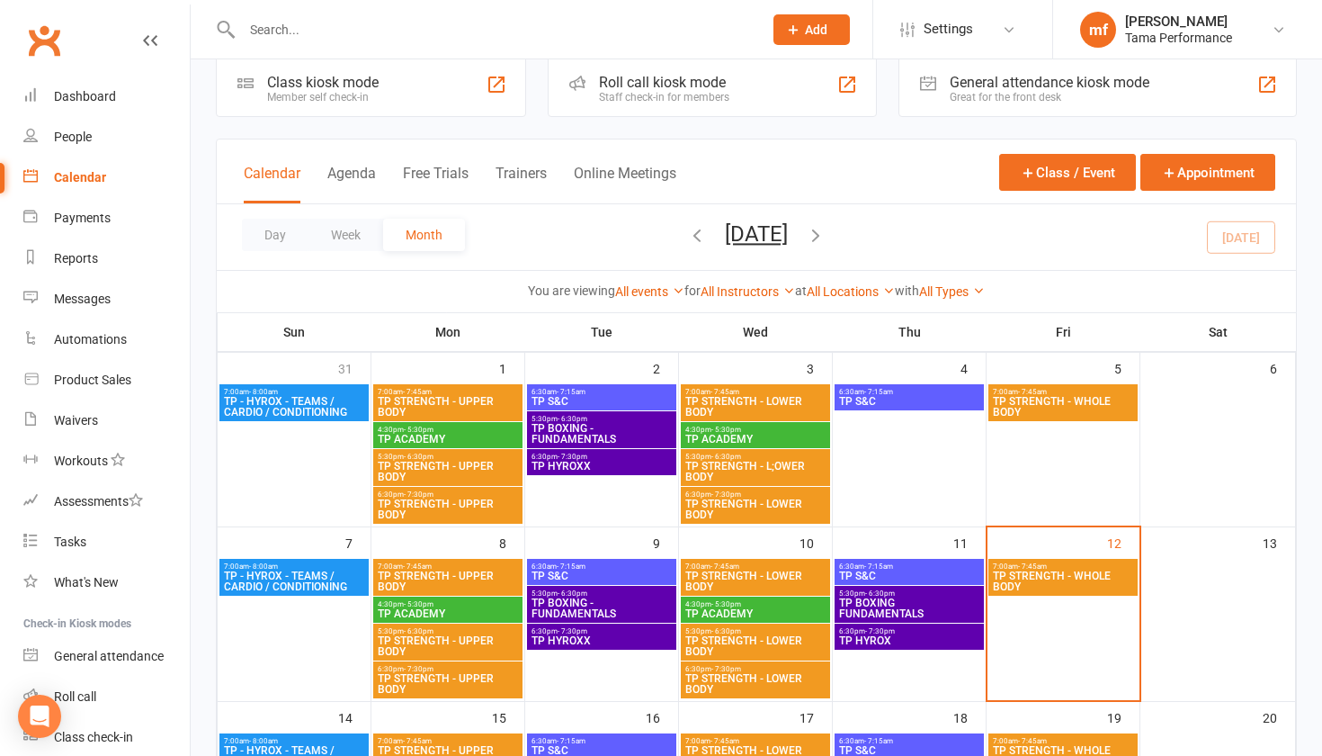
click at [331, 576] on span "TP - HYROX - TEAMS / CARDIO / CONDITIONING" at bounding box center [294, 581] width 142 height 22
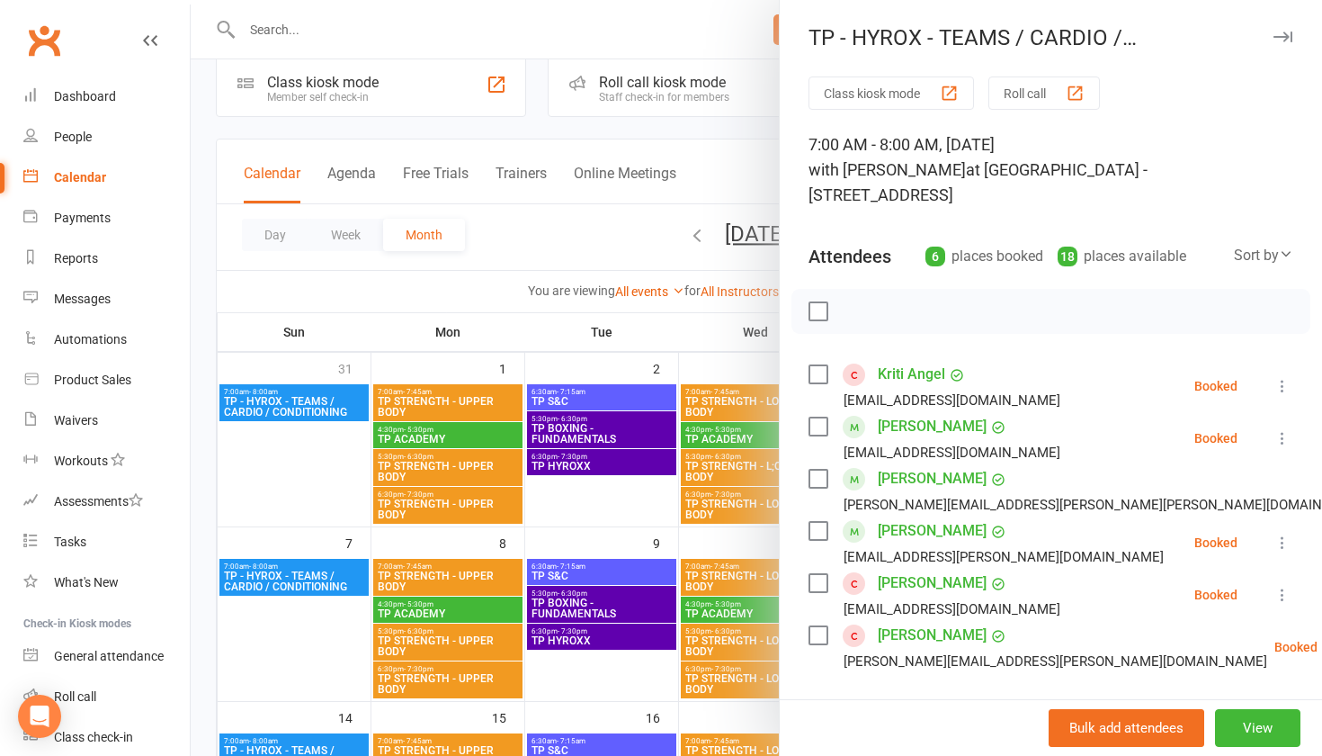
click at [300, 483] on div at bounding box center [757, 378] width 1132 height 756
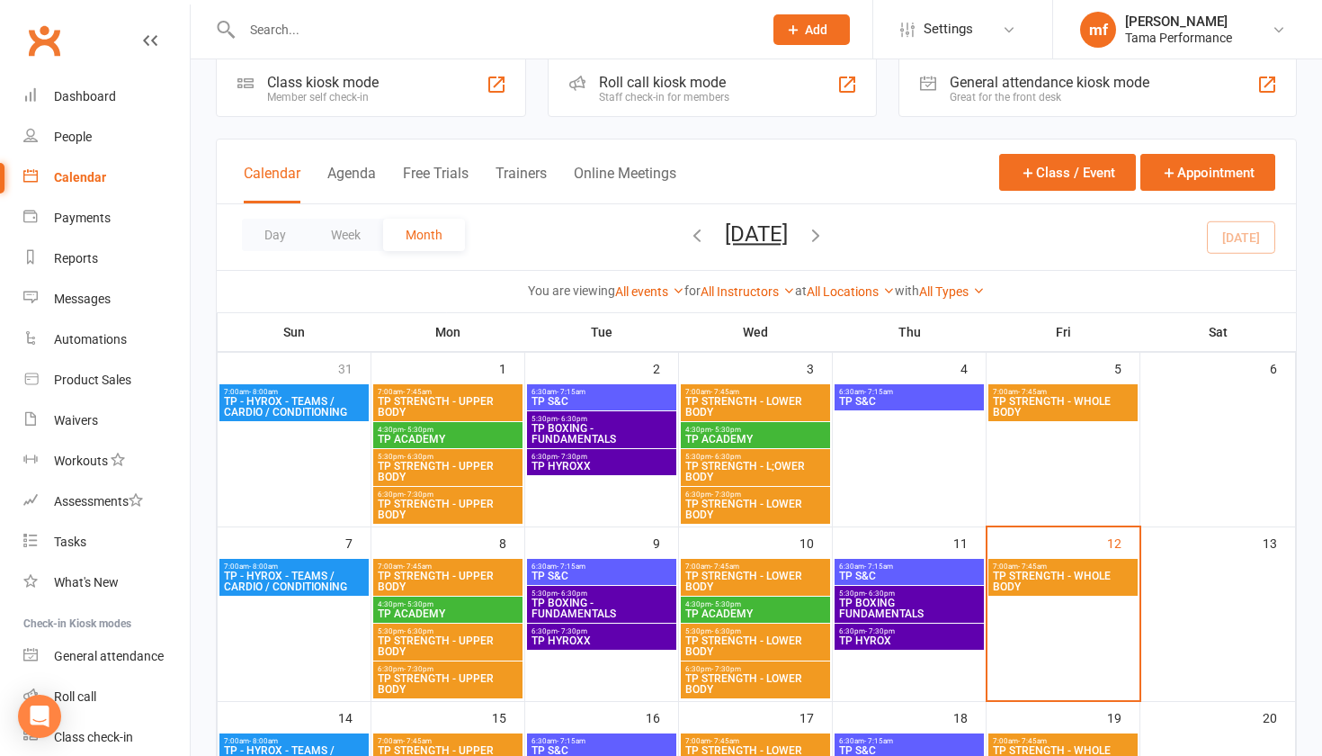
click at [768, 473] on span "TP STRENGTH - L;OWER BODY" at bounding box center [756, 472] width 142 height 22
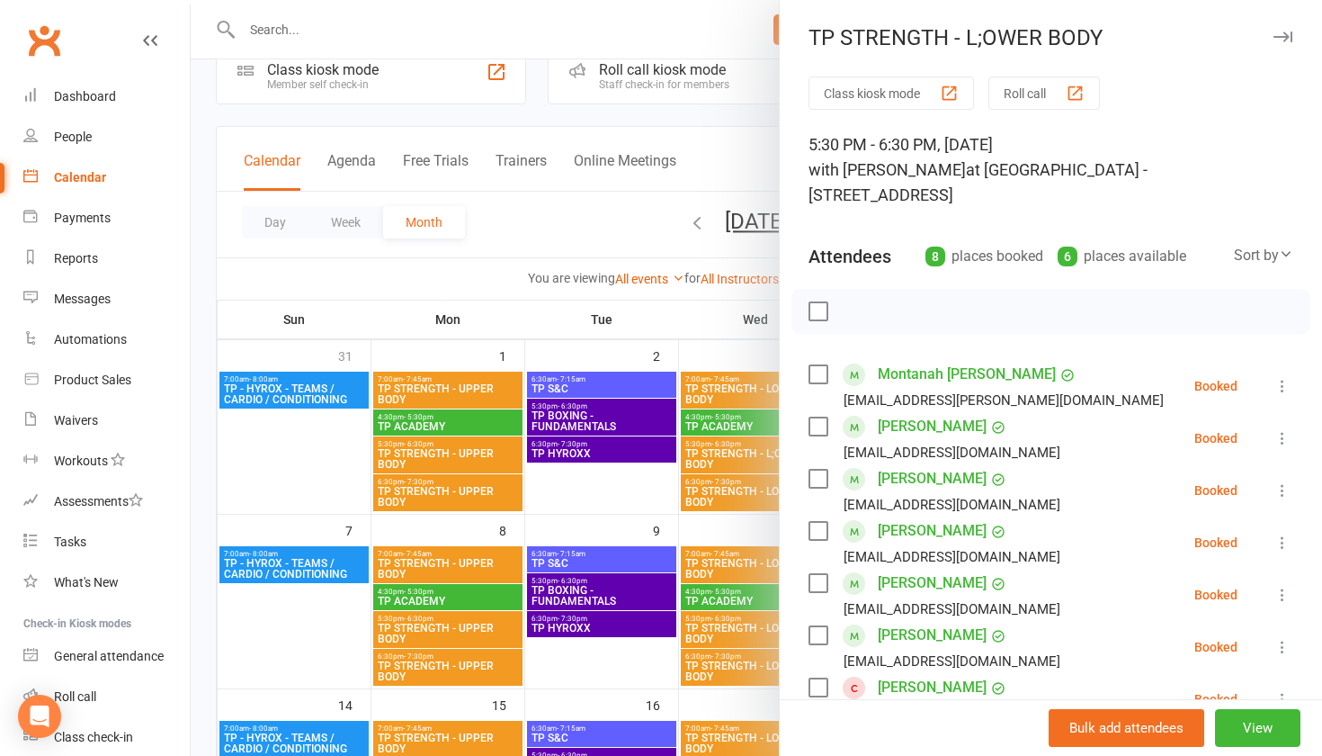
scroll to position [41, 0]
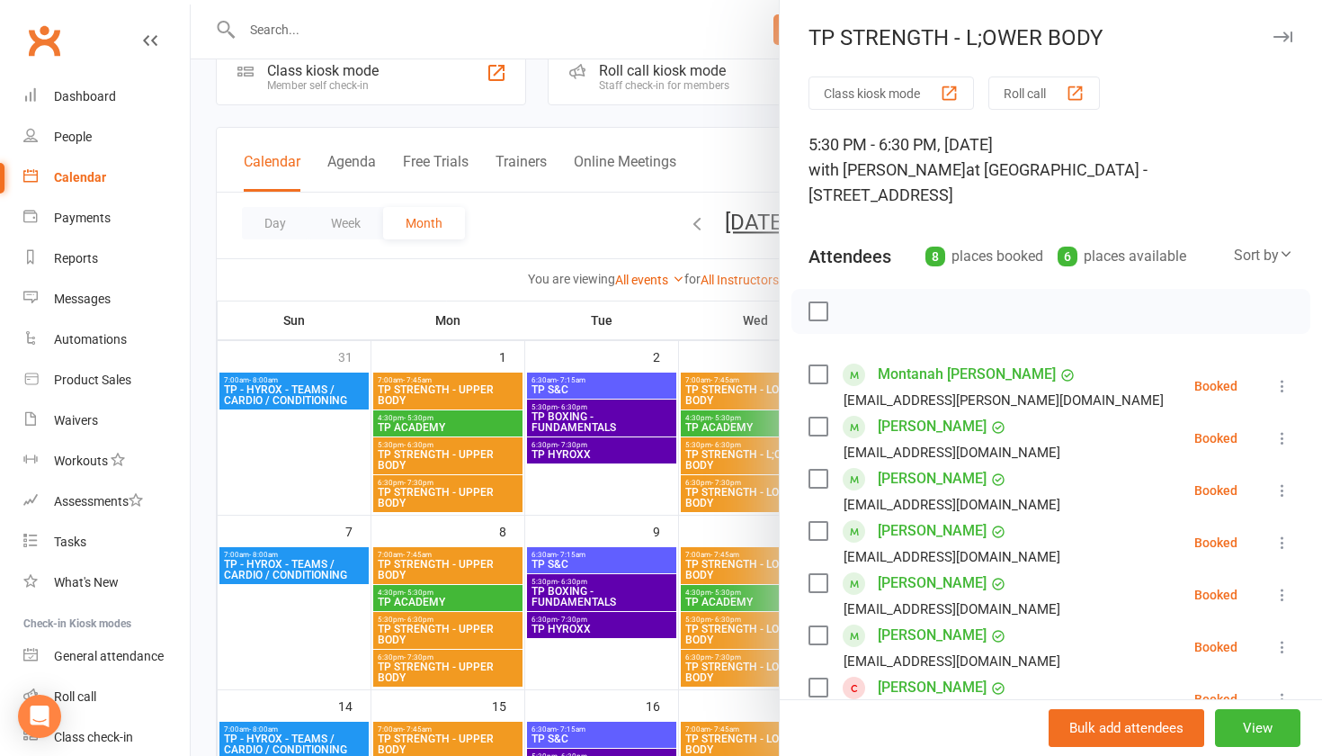
click at [606, 500] on div at bounding box center [757, 378] width 1132 height 756
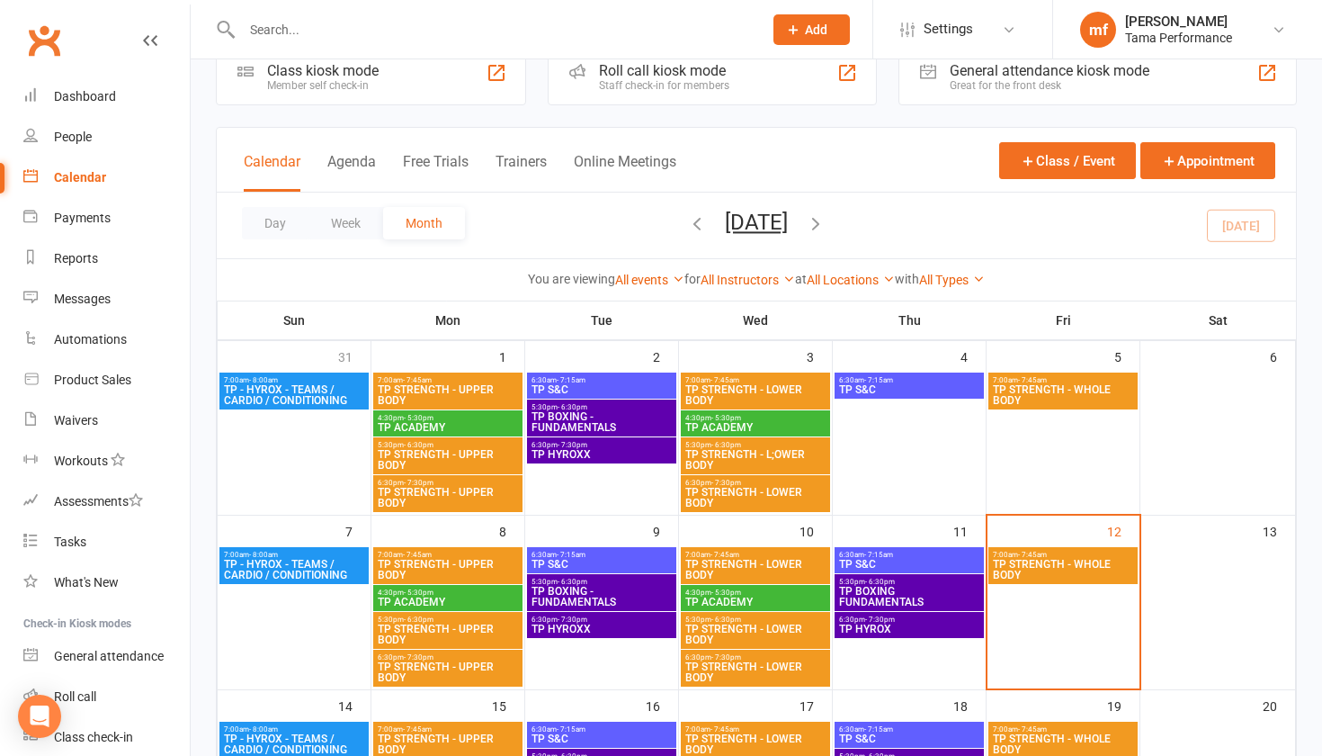
click at [463, 465] on span "TP STRENGTH - UPPER BODY" at bounding box center [448, 460] width 142 height 22
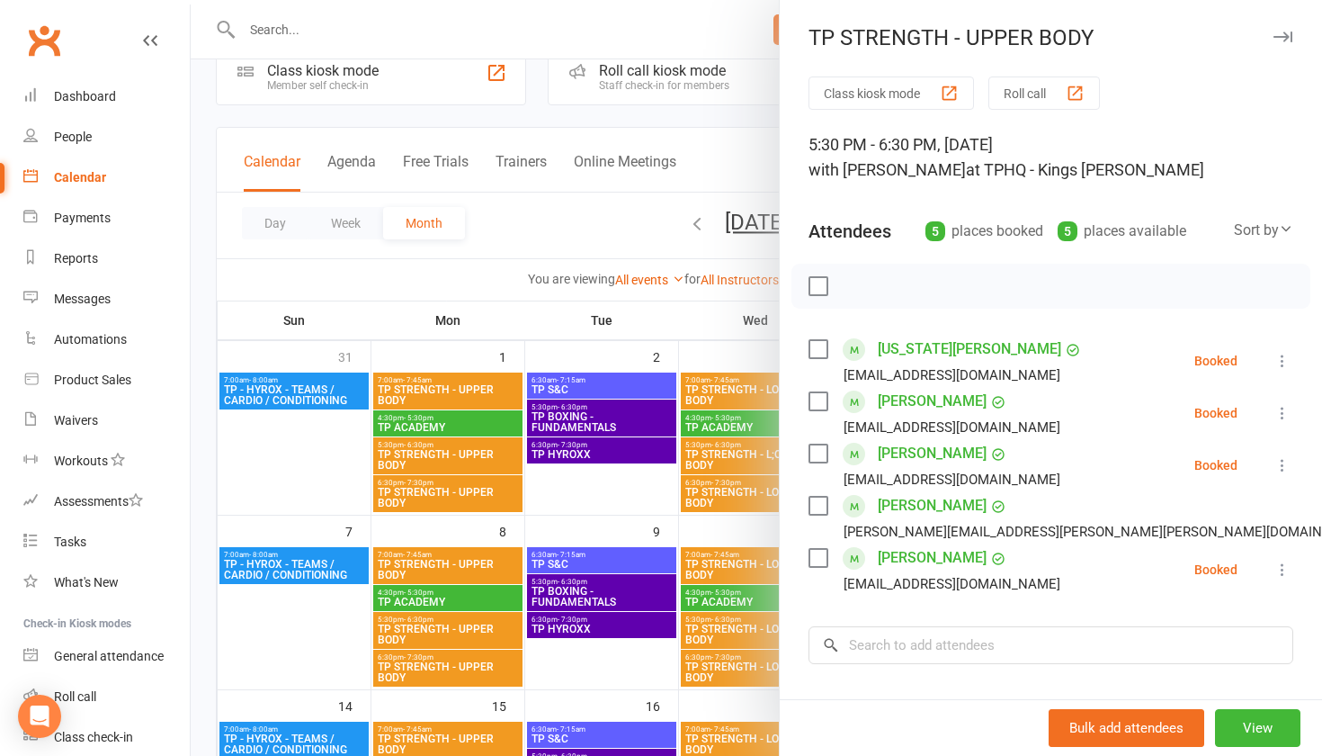
click at [472, 488] on div at bounding box center [757, 378] width 1132 height 756
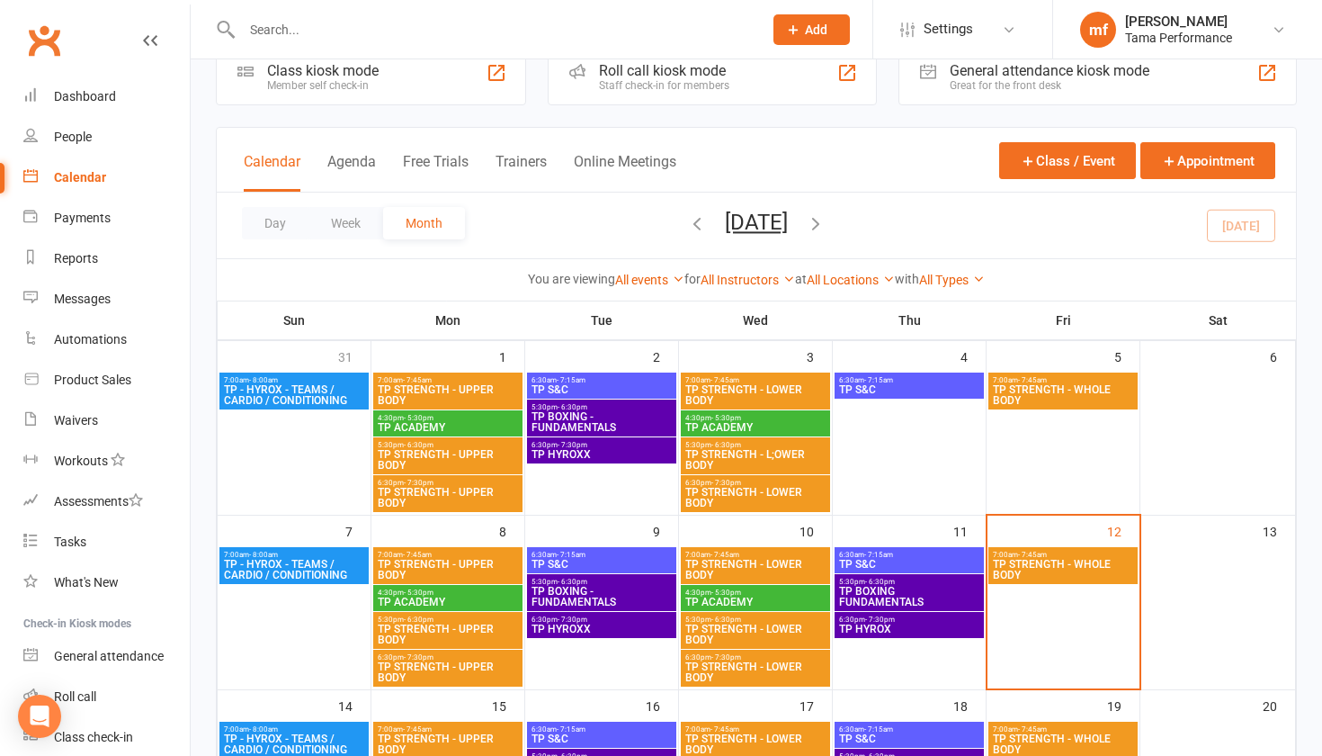
click at [472, 488] on span "TP STRENGTH - UPPER BODY" at bounding box center [448, 498] width 142 height 22
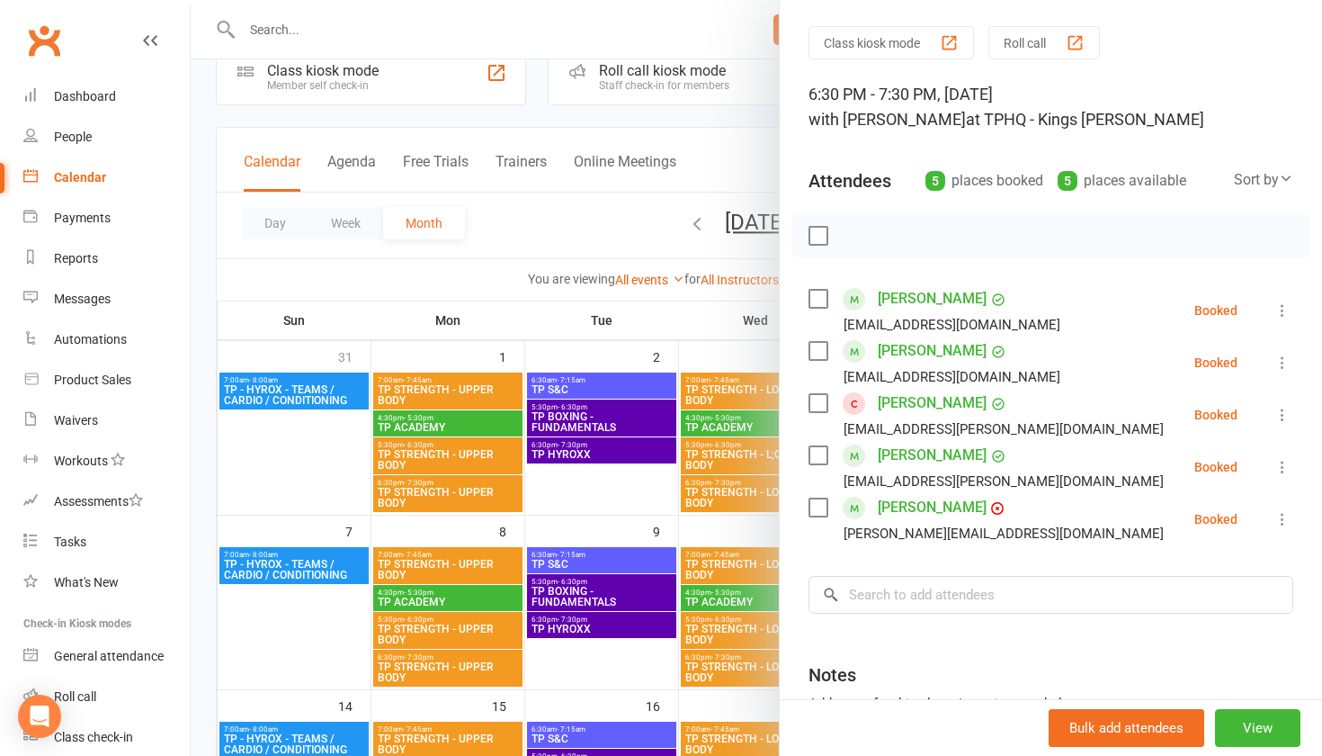
scroll to position [51, 0]
click at [641, 495] on div at bounding box center [757, 378] width 1132 height 756
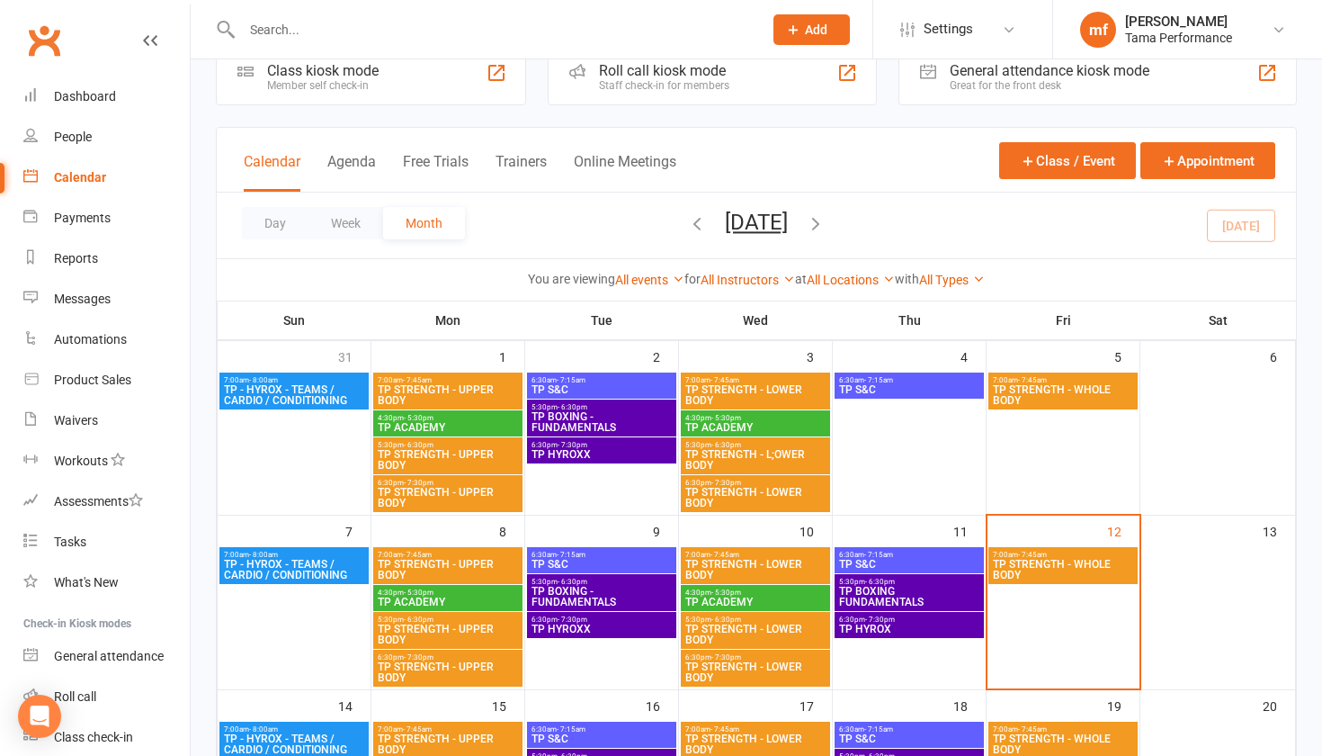
click at [470, 446] on span "5:30pm - 6:30pm" at bounding box center [448, 445] width 142 height 8
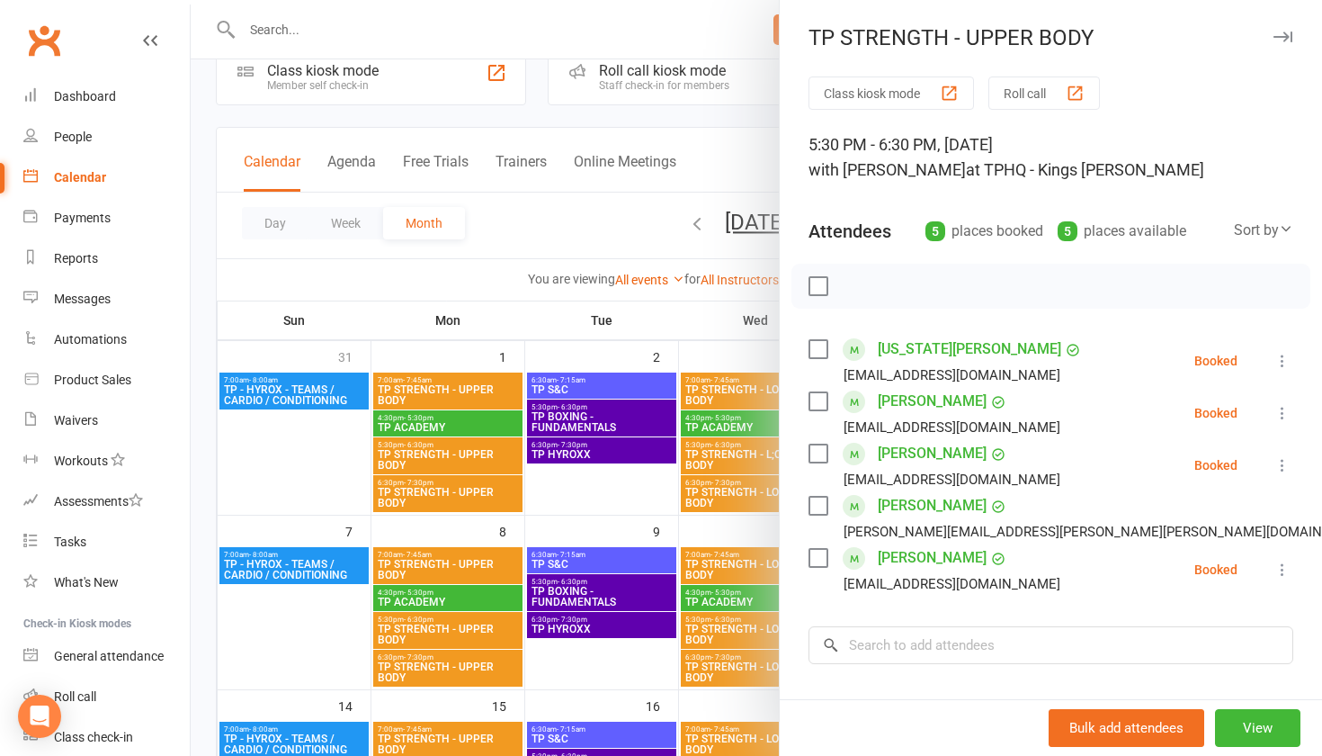
click at [613, 495] on div at bounding box center [757, 378] width 1132 height 756
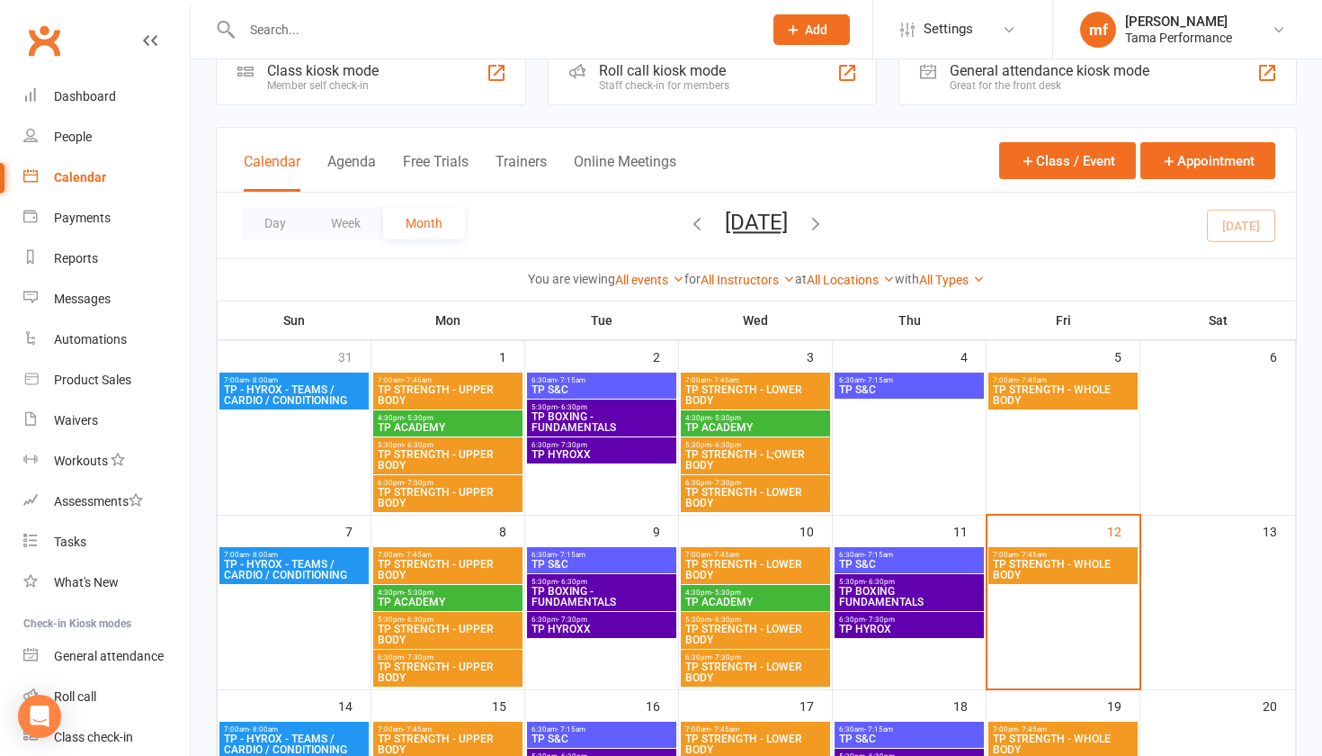
click at [626, 420] on span "TP BOXING - FUNDAMENTALS" at bounding box center [602, 422] width 142 height 22
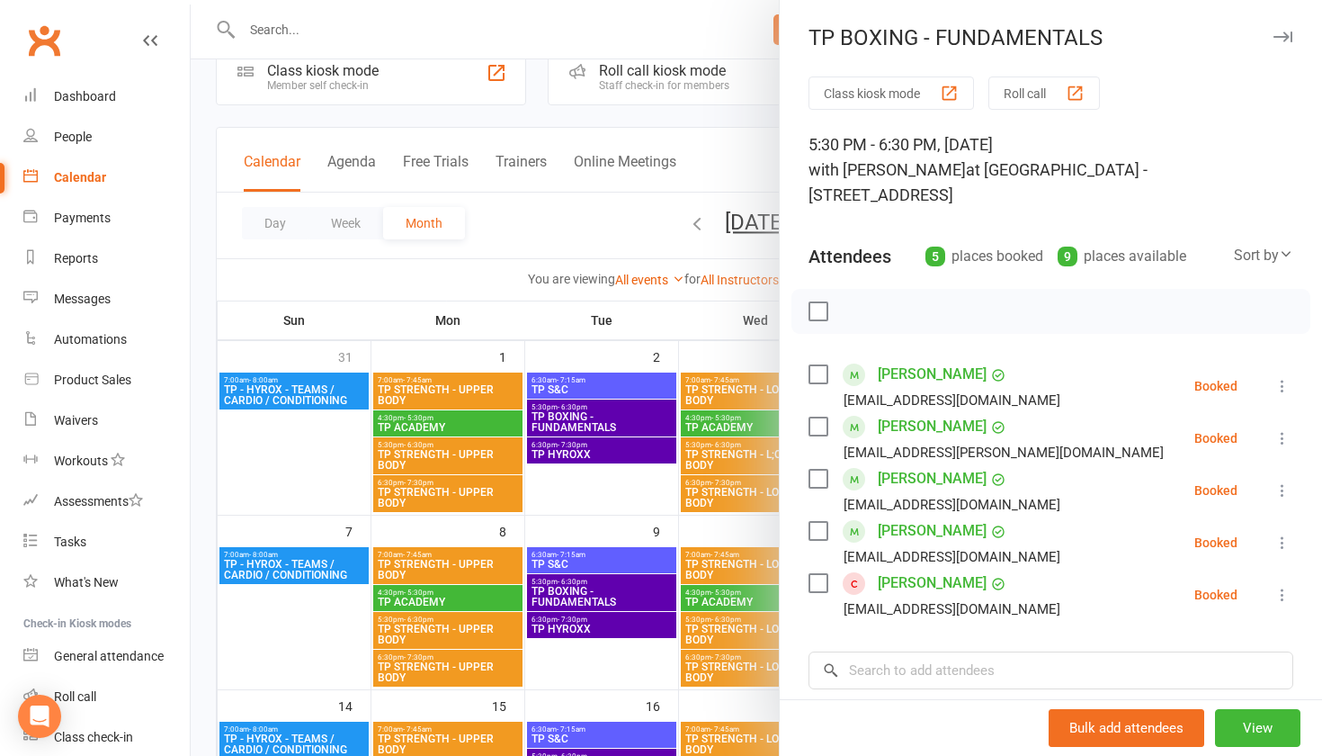
scroll to position [10, 0]
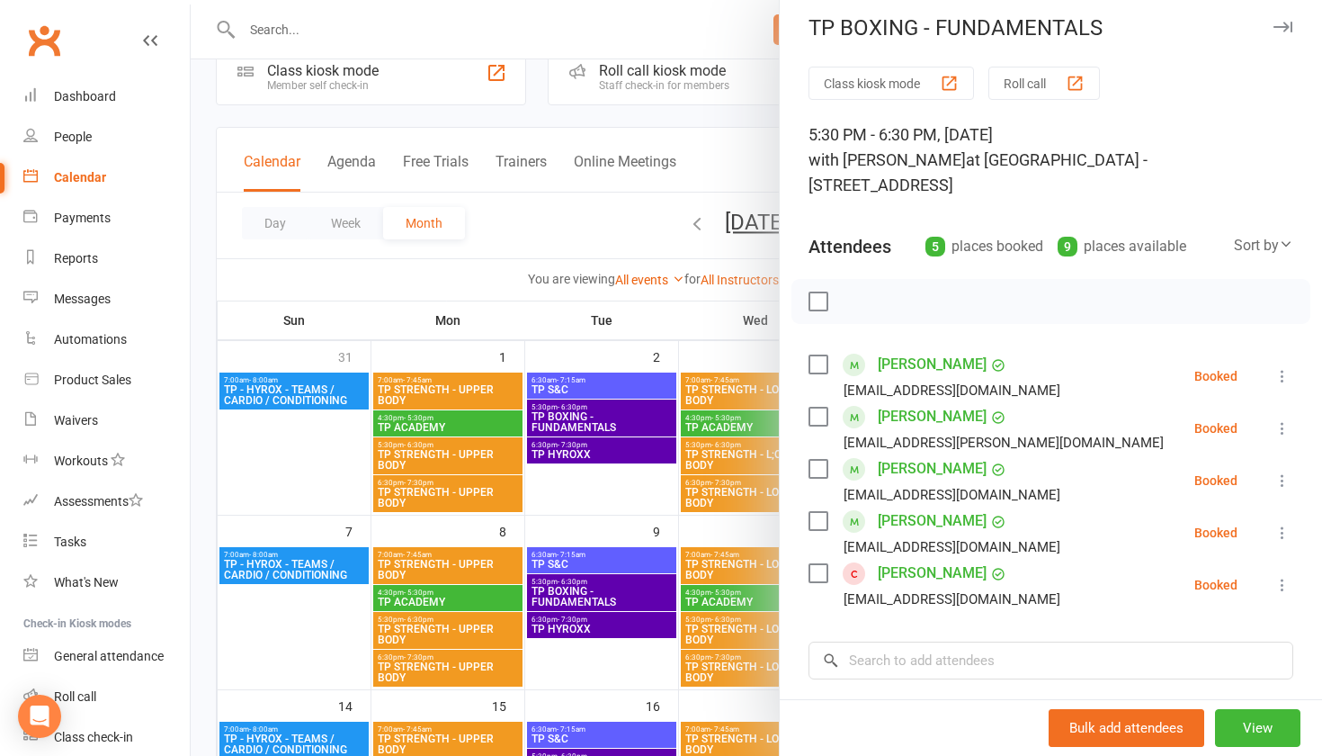
click at [666, 509] on div at bounding box center [757, 378] width 1132 height 756
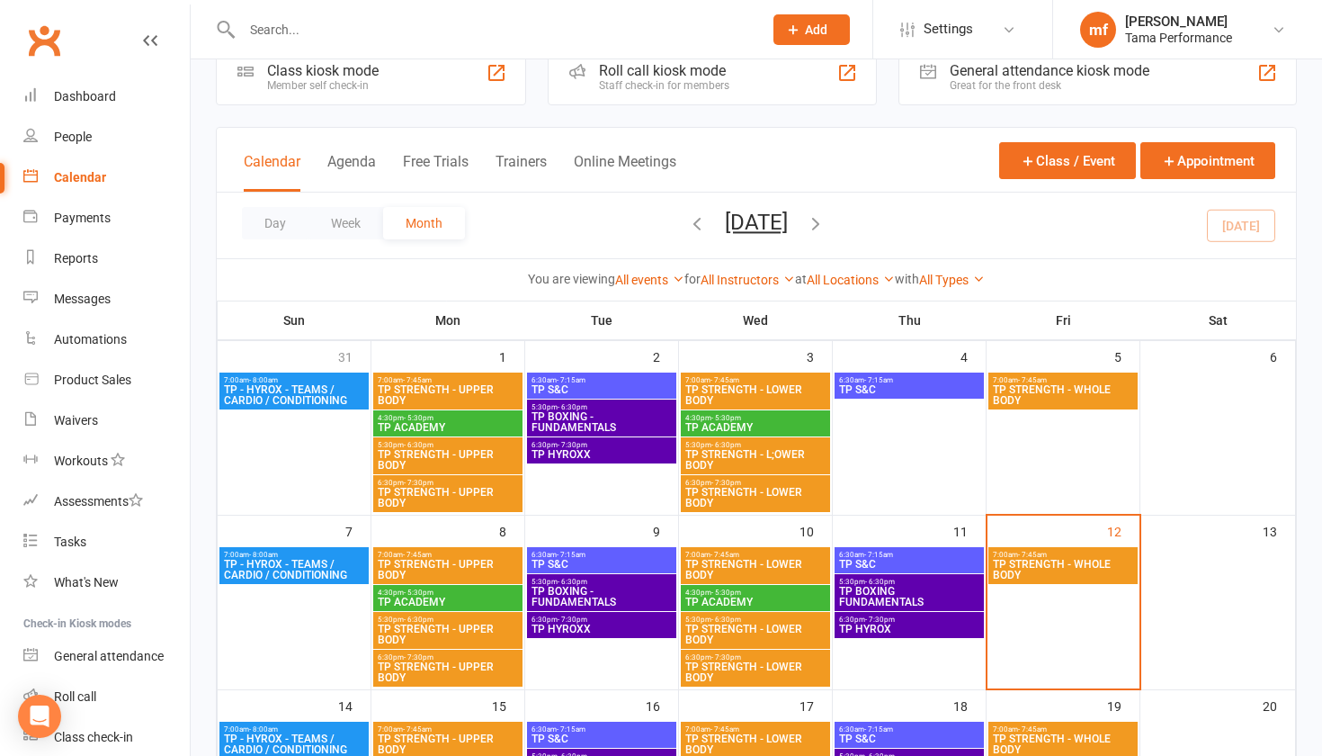
click at [630, 459] on span "TP HYROXX" at bounding box center [602, 454] width 142 height 11
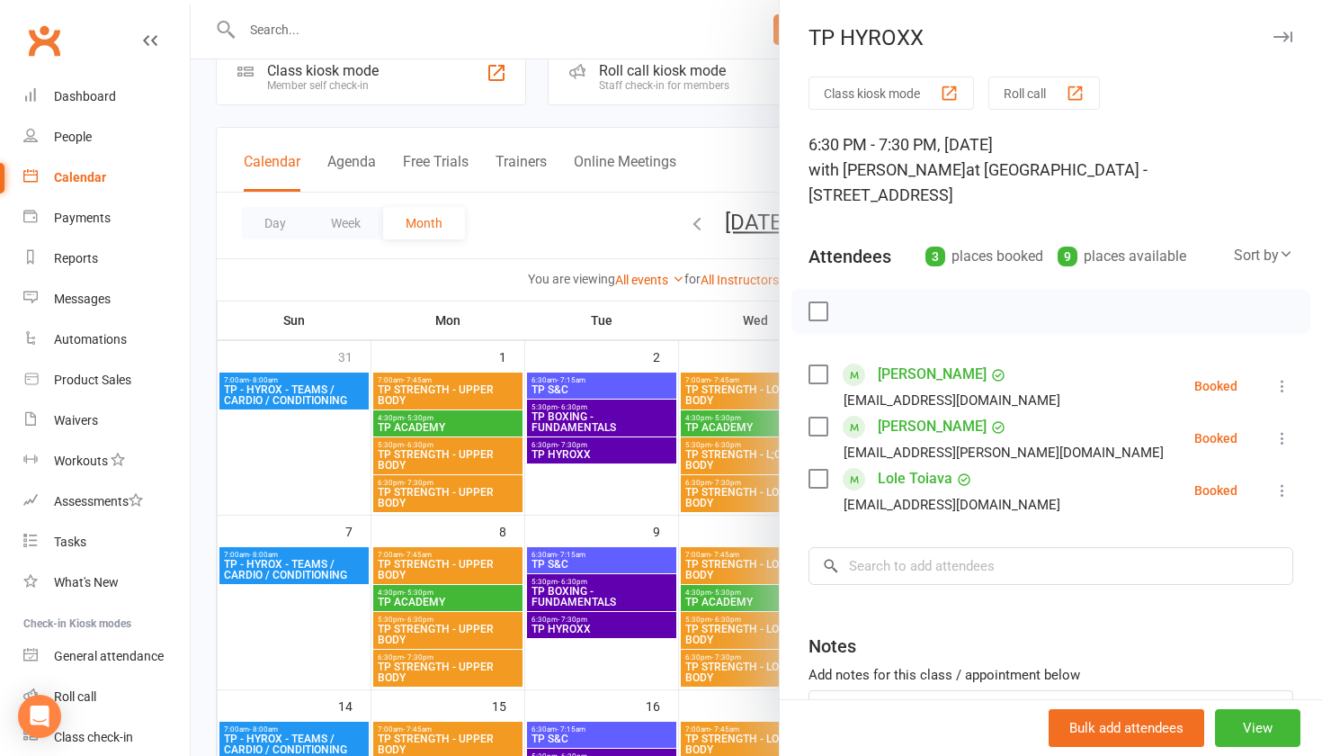
click at [712, 452] on div at bounding box center [757, 378] width 1132 height 756
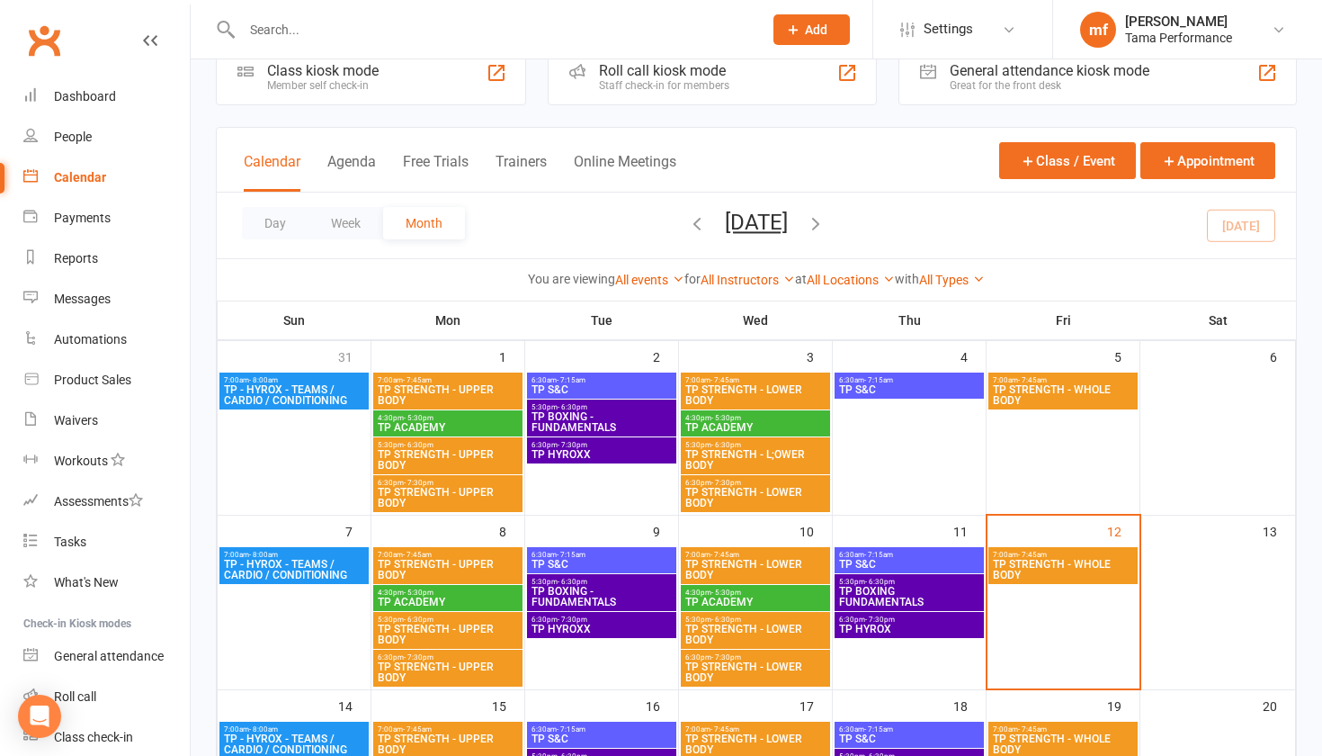
click at [712, 458] on span "TP STRENGTH - L;OWER BODY" at bounding box center [756, 460] width 142 height 22
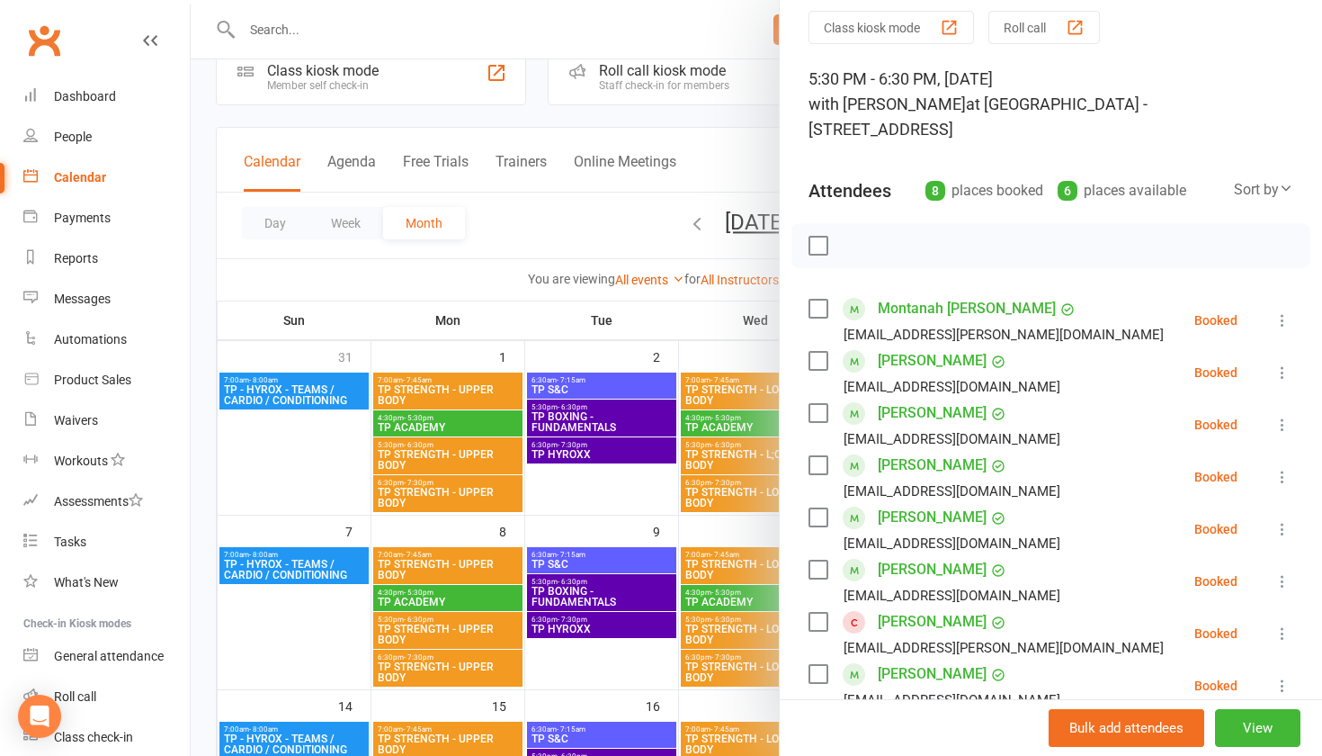
scroll to position [90, 0]
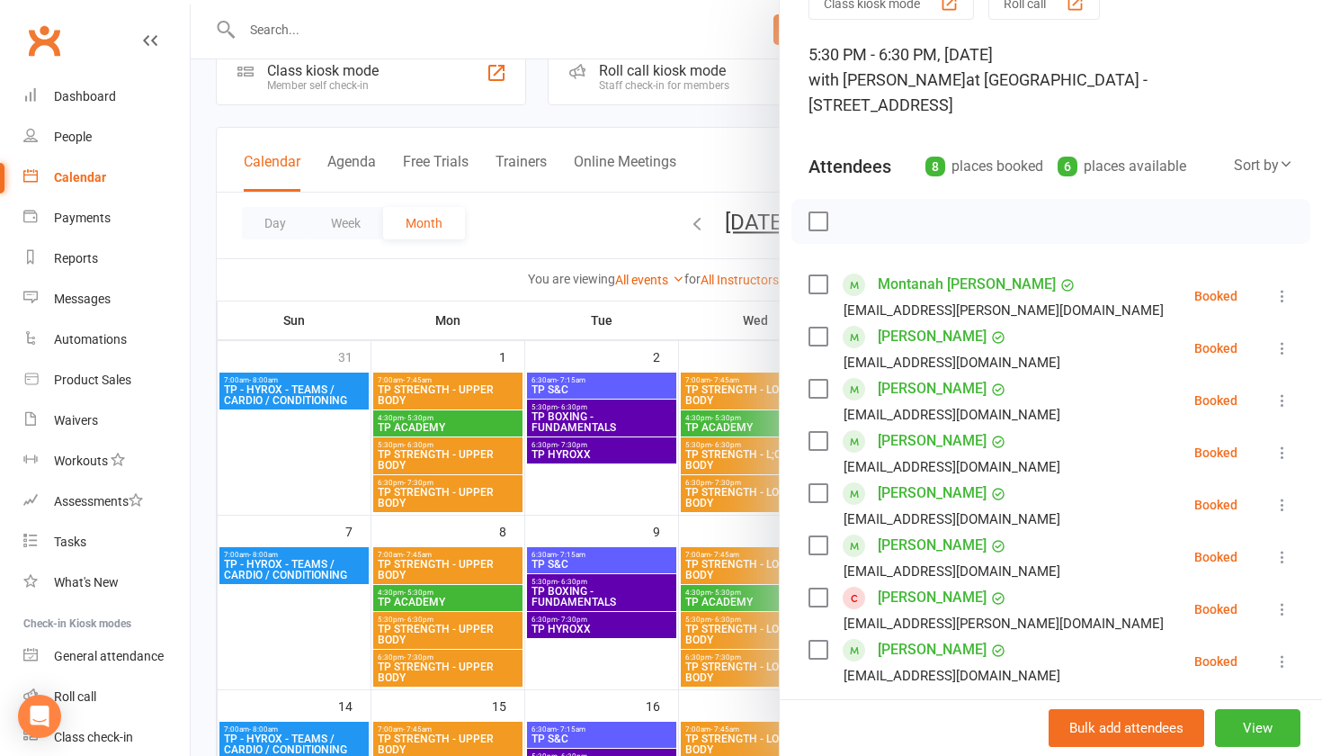
click at [706, 501] on div at bounding box center [757, 378] width 1132 height 756
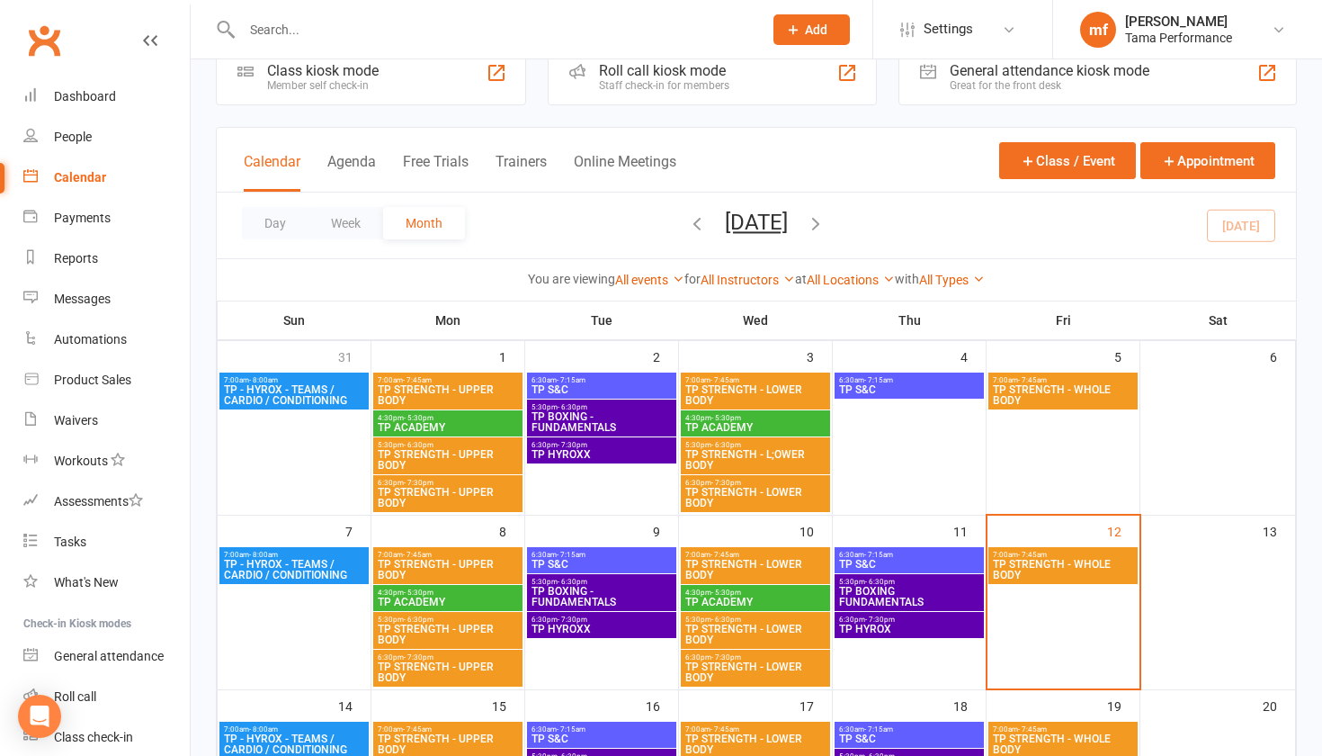
click at [783, 497] on span "TP STRENGTH - LOWER BODY" at bounding box center [756, 498] width 142 height 22
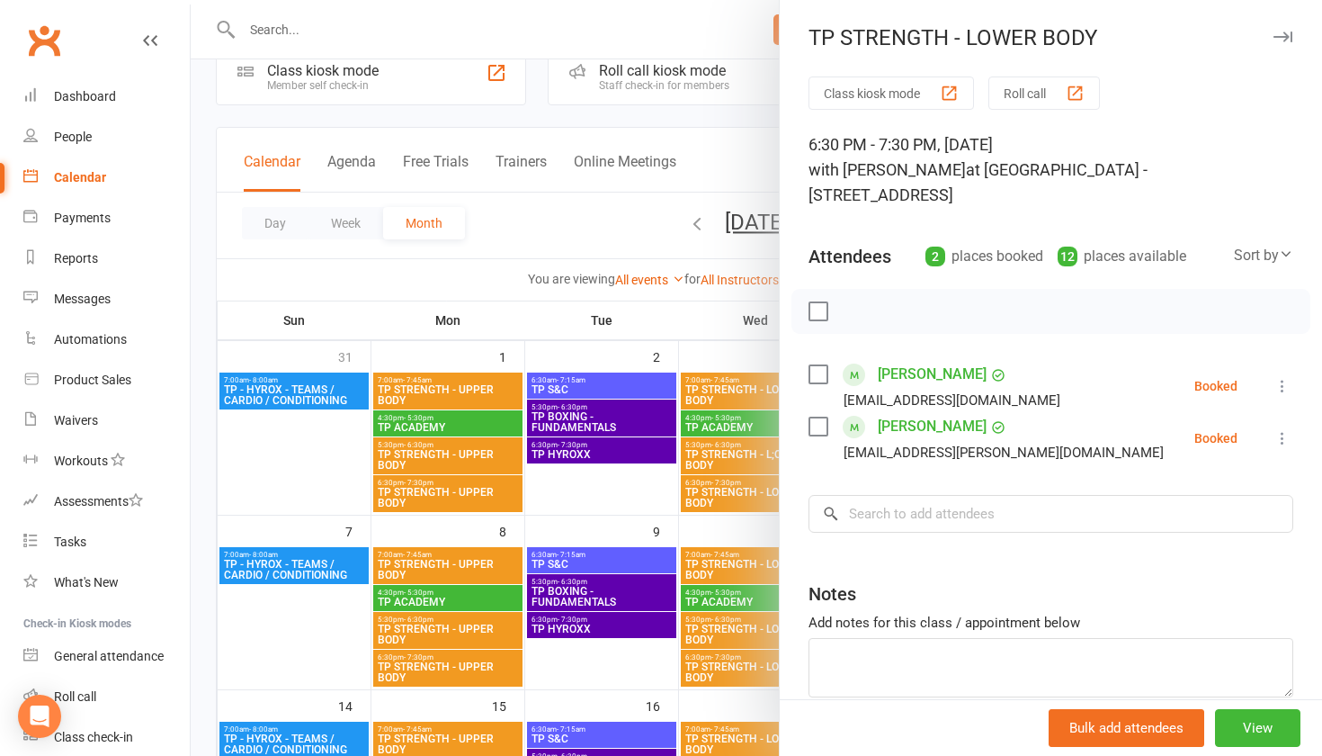
click at [590, 470] on div at bounding box center [757, 378] width 1132 height 756
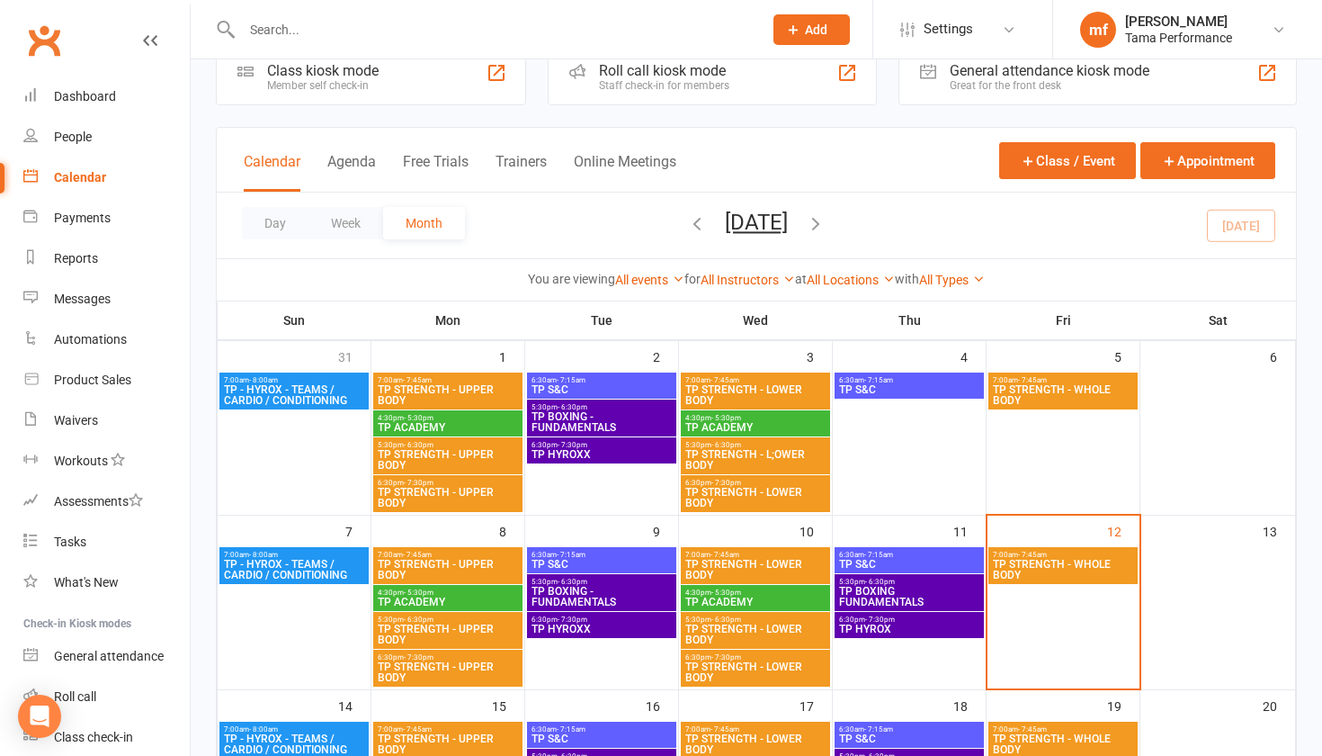
click at [475, 392] on span "TP STRENGTH - UPPER BODY" at bounding box center [448, 395] width 142 height 22
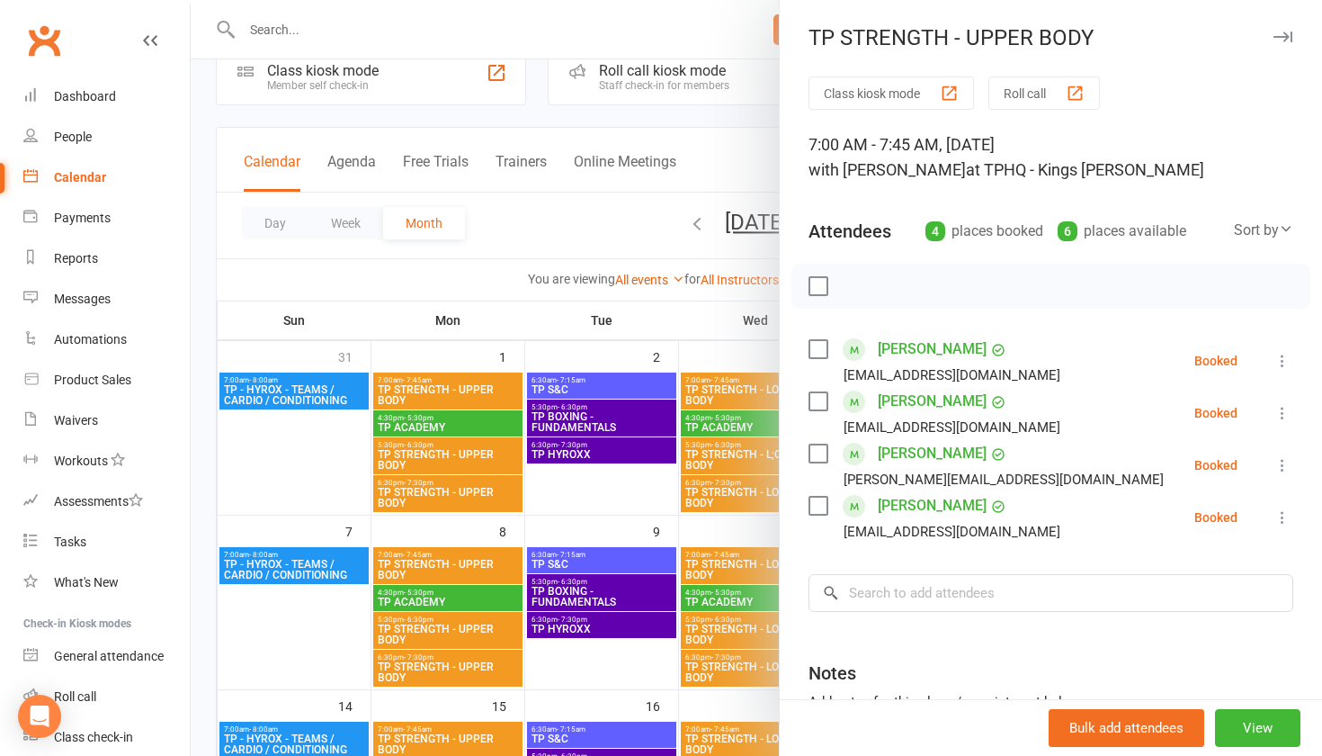
click at [598, 470] on div at bounding box center [757, 378] width 1132 height 756
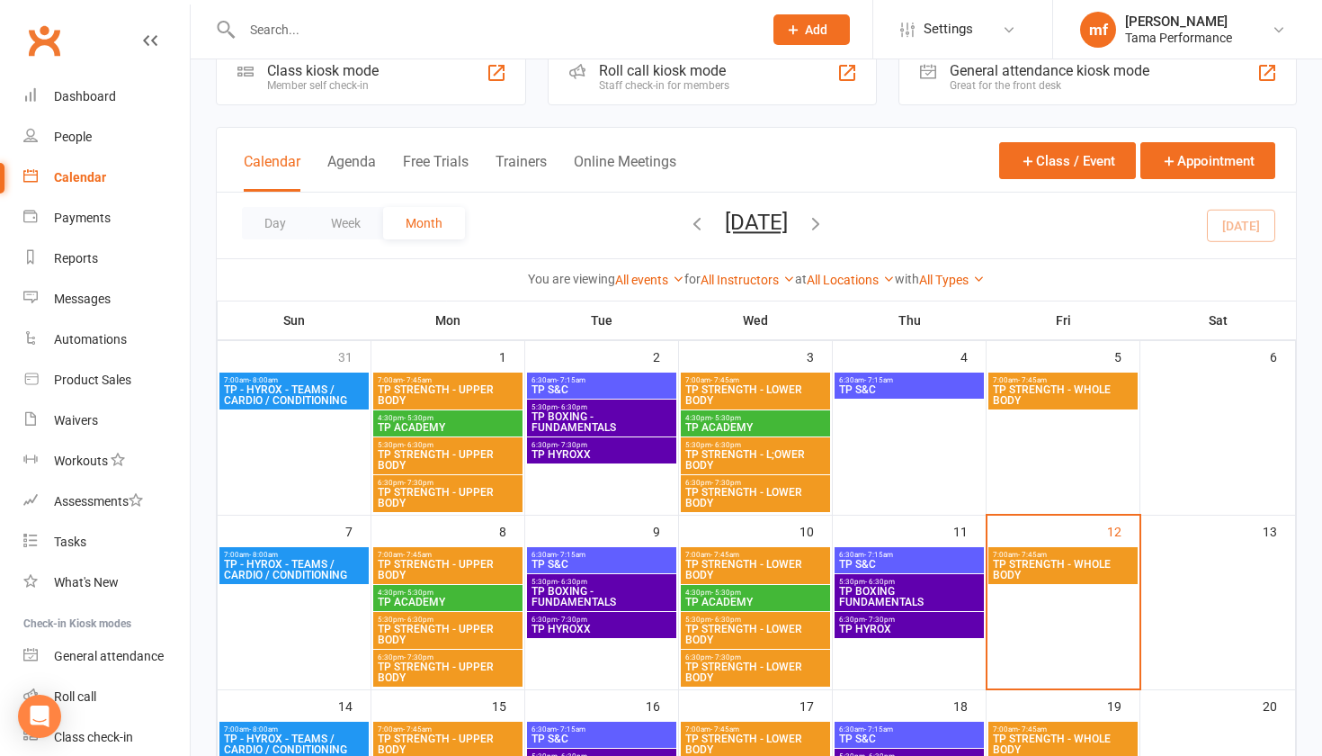
click at [479, 461] on span "TP STRENGTH - UPPER BODY" at bounding box center [448, 460] width 142 height 22
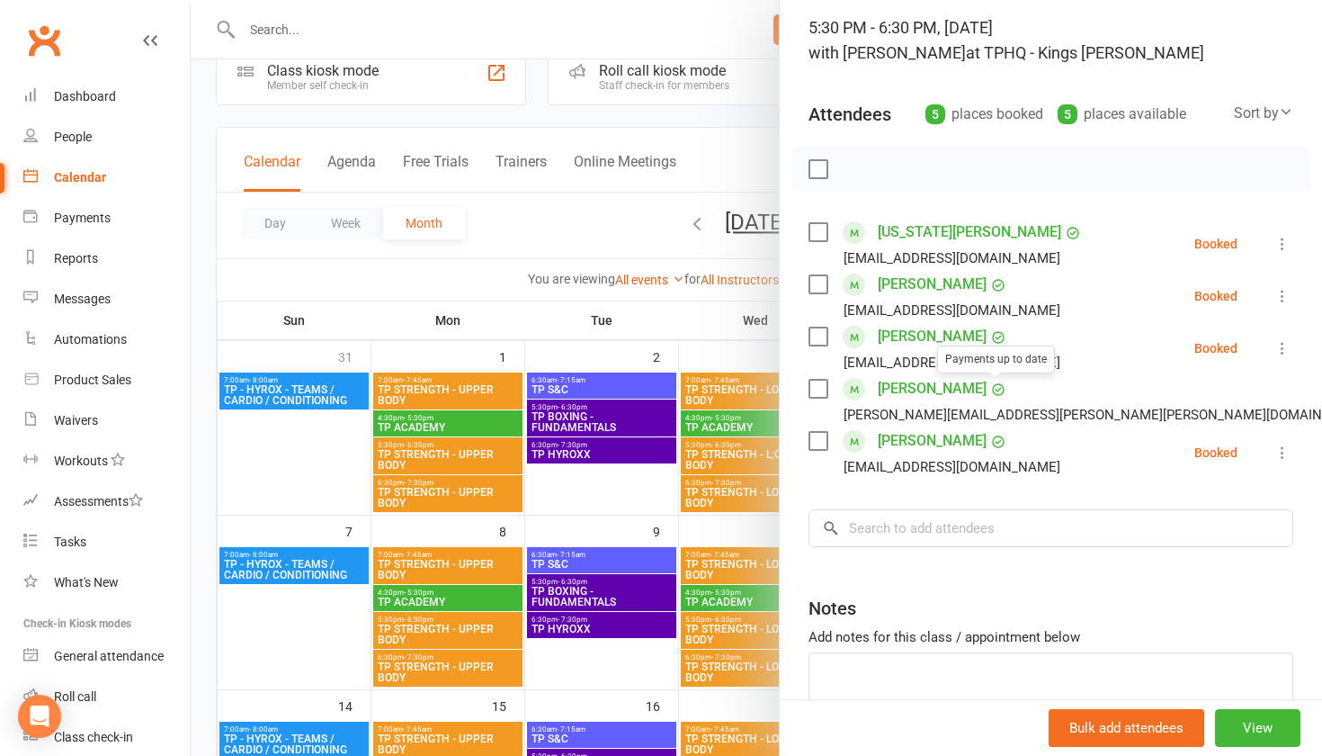
scroll to position [118, 0]
click at [496, 489] on div at bounding box center [757, 378] width 1132 height 756
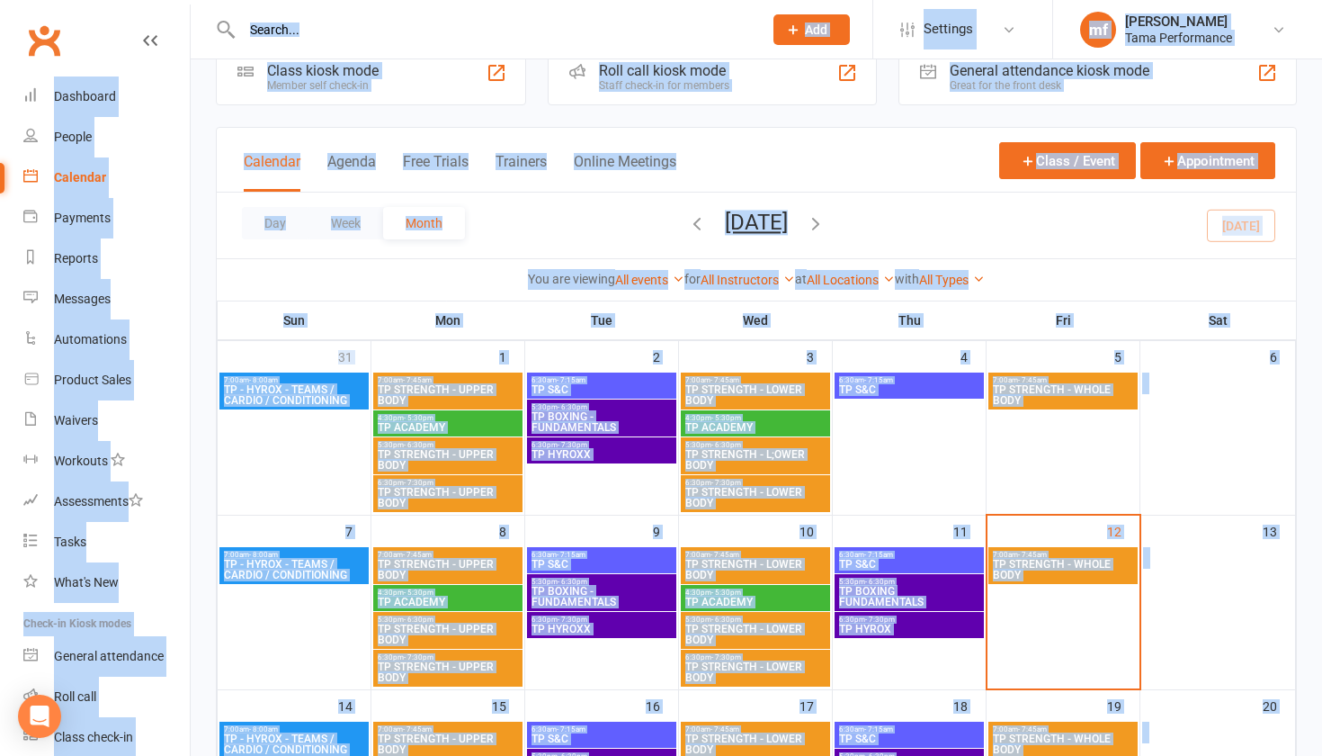
click at [496, 489] on span "TP STRENGTH - UPPER BODY" at bounding box center [448, 498] width 142 height 22
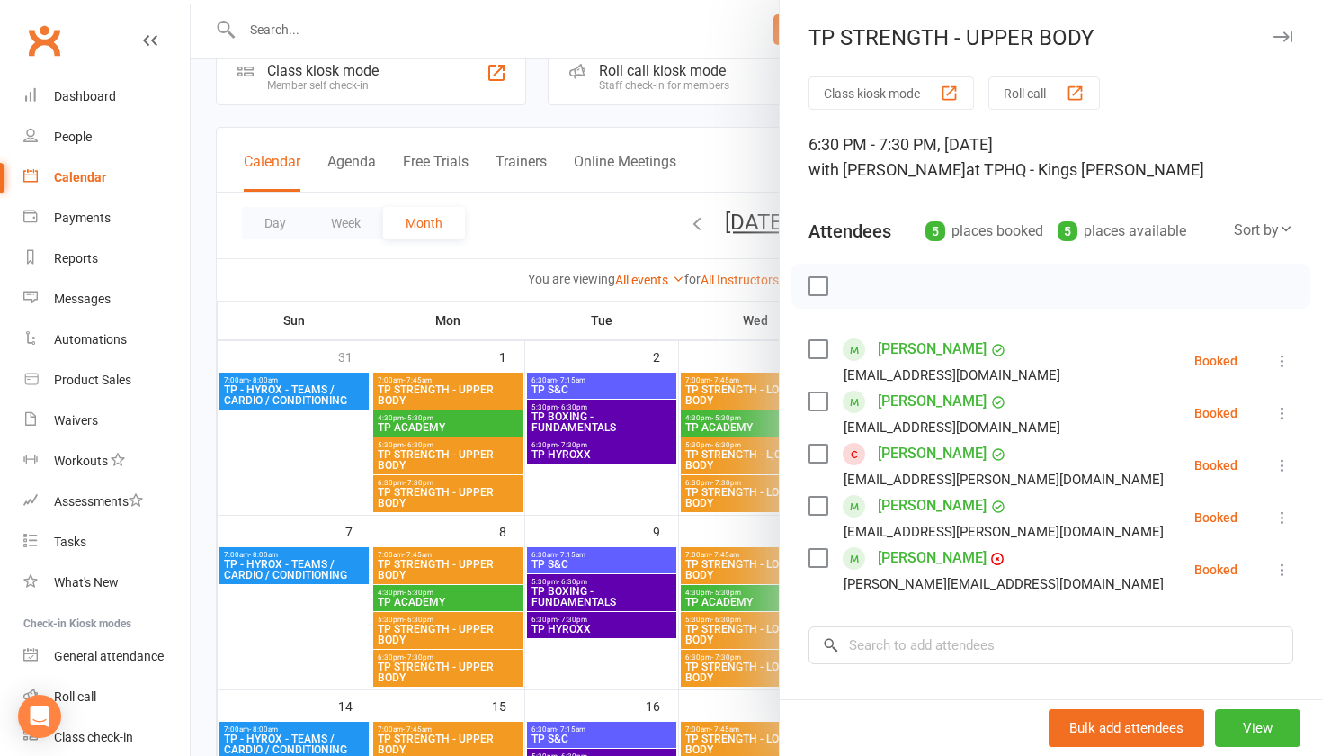
click at [631, 505] on div at bounding box center [757, 378] width 1132 height 756
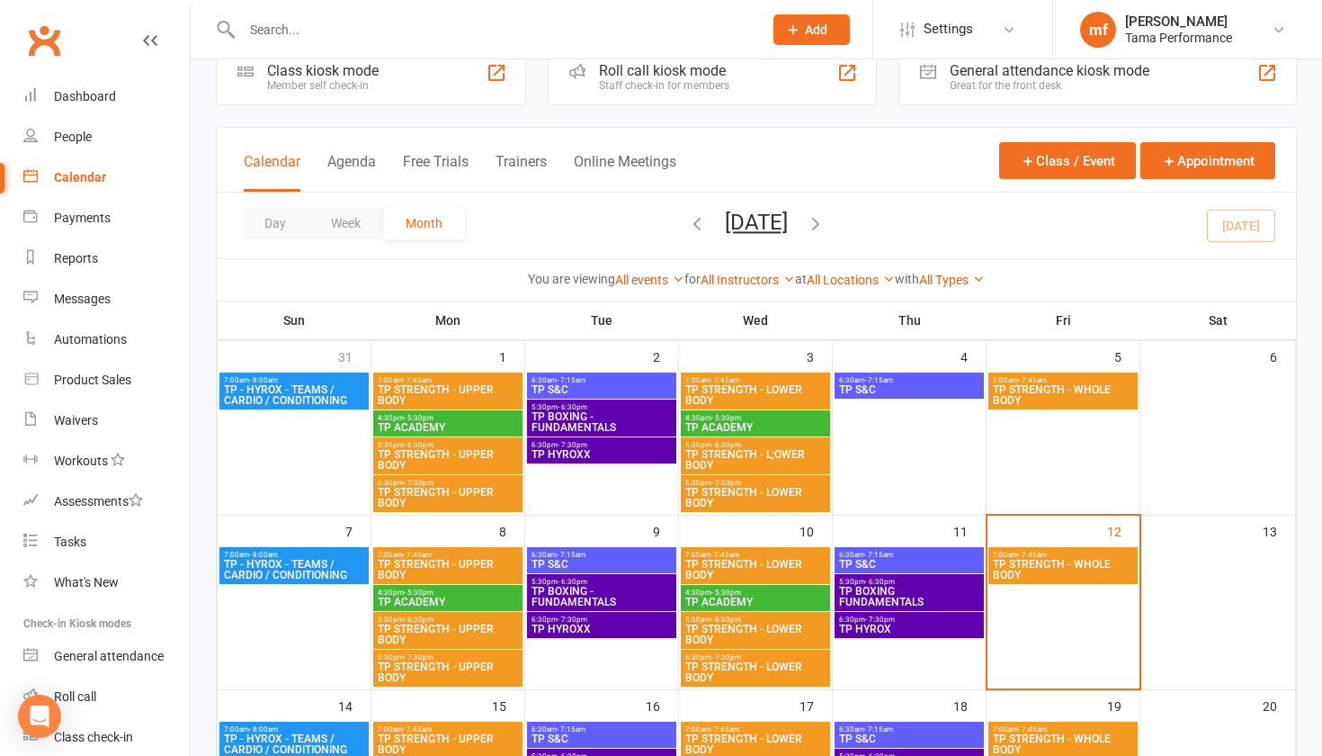
click at [624, 434] on div "5:30pm - 6:30pm TP BOXING - FUNDAMENTALS" at bounding box center [601, 417] width 149 height 37
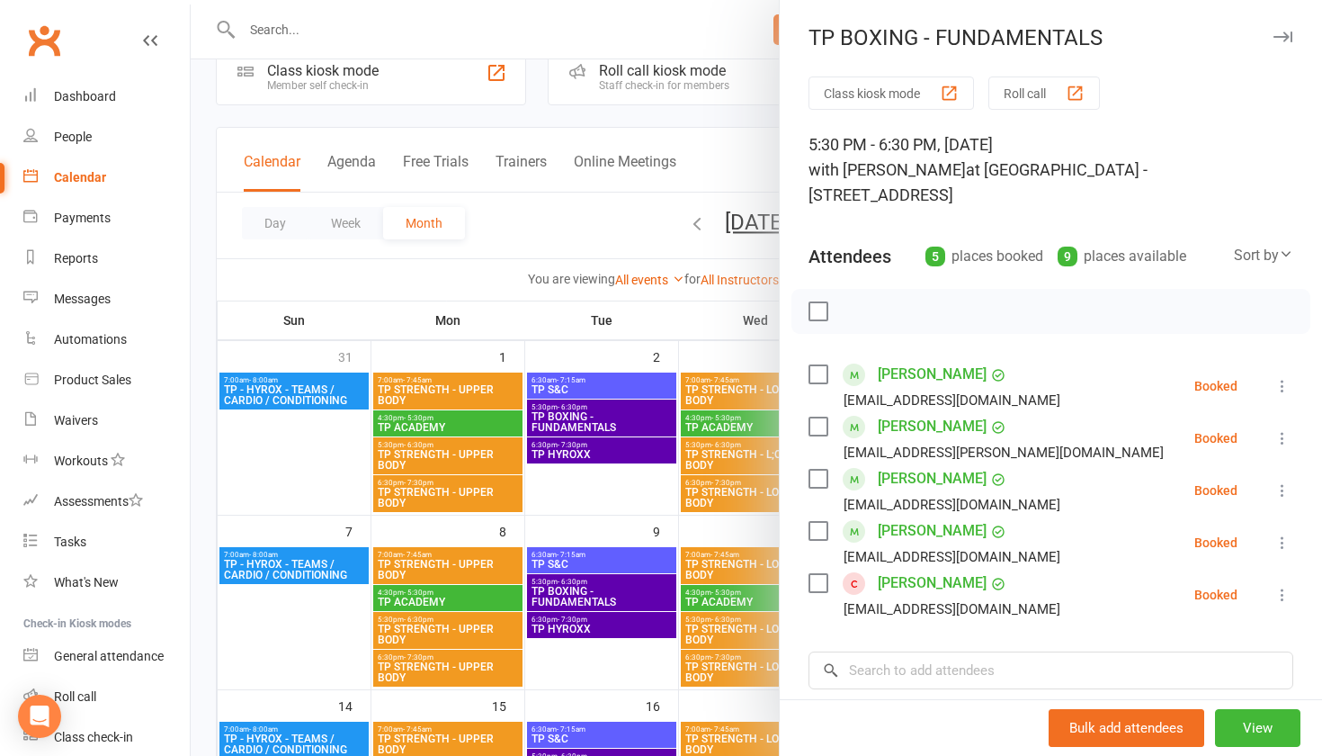
click at [644, 495] on div at bounding box center [757, 378] width 1132 height 756
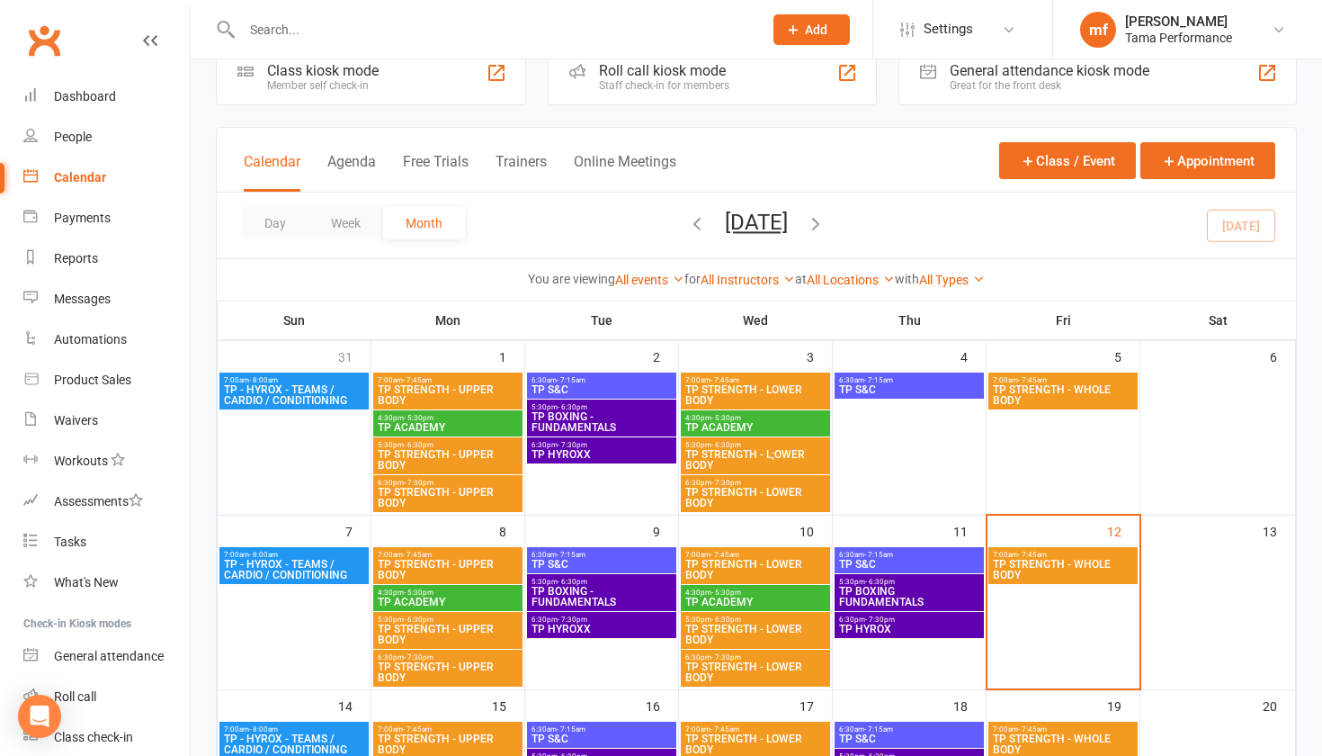
click at [639, 448] on span "6:30pm - 7:30pm" at bounding box center [602, 445] width 142 height 8
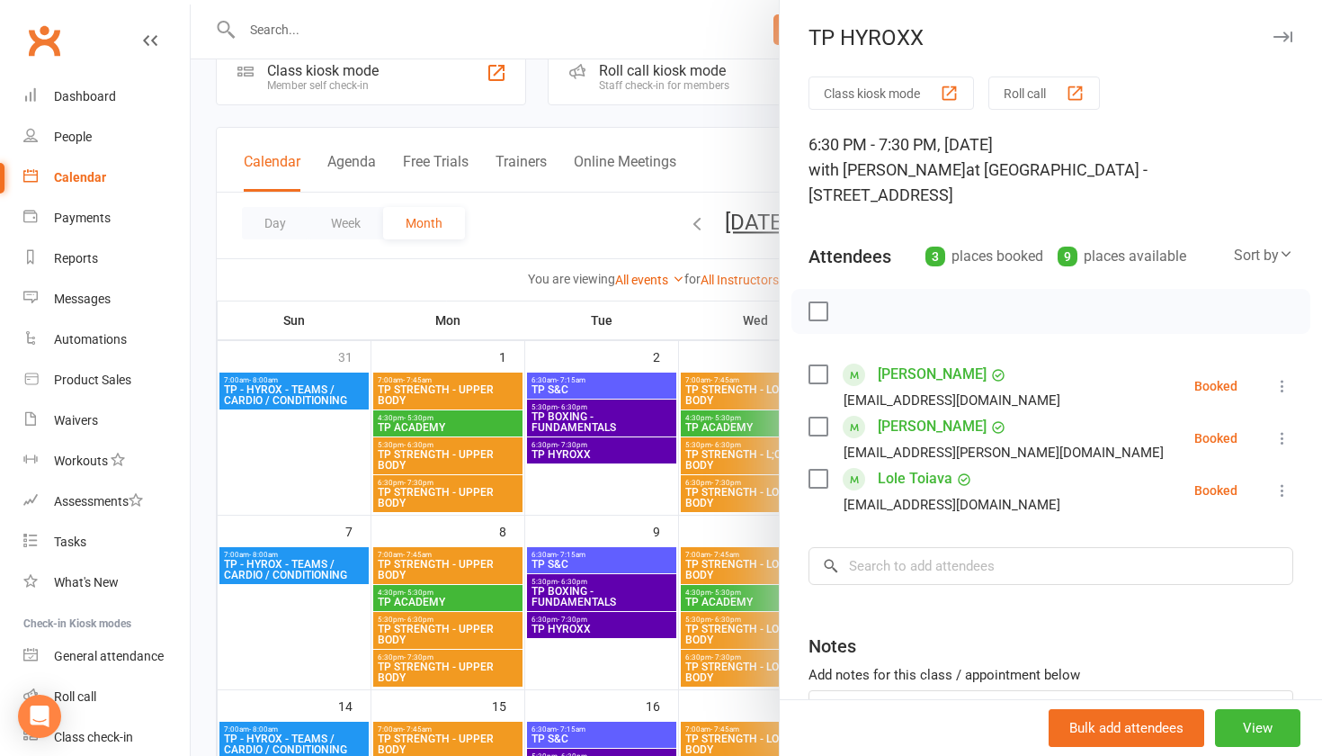
click at [638, 487] on div at bounding box center [757, 378] width 1132 height 756
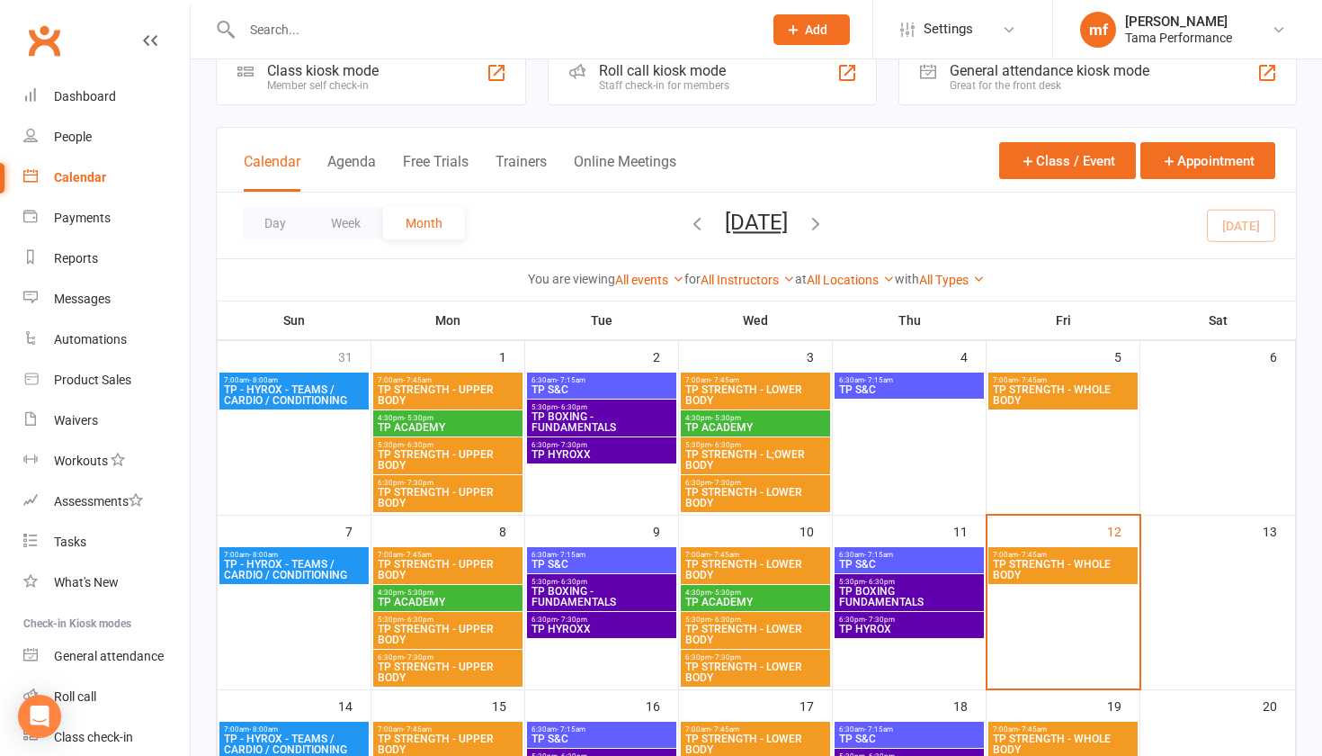
click at [740, 461] on span "TP STRENGTH - L;OWER BODY" at bounding box center [756, 460] width 142 height 22
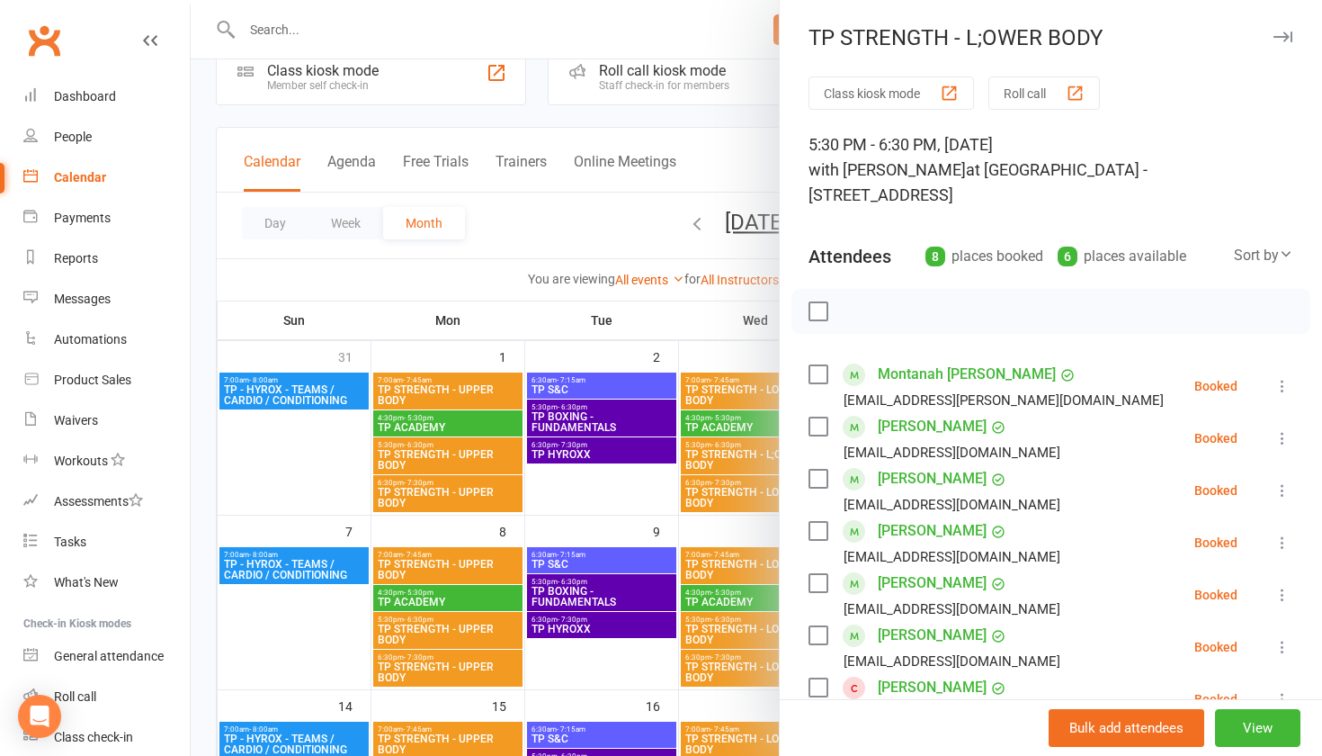
scroll to position [8, 0]
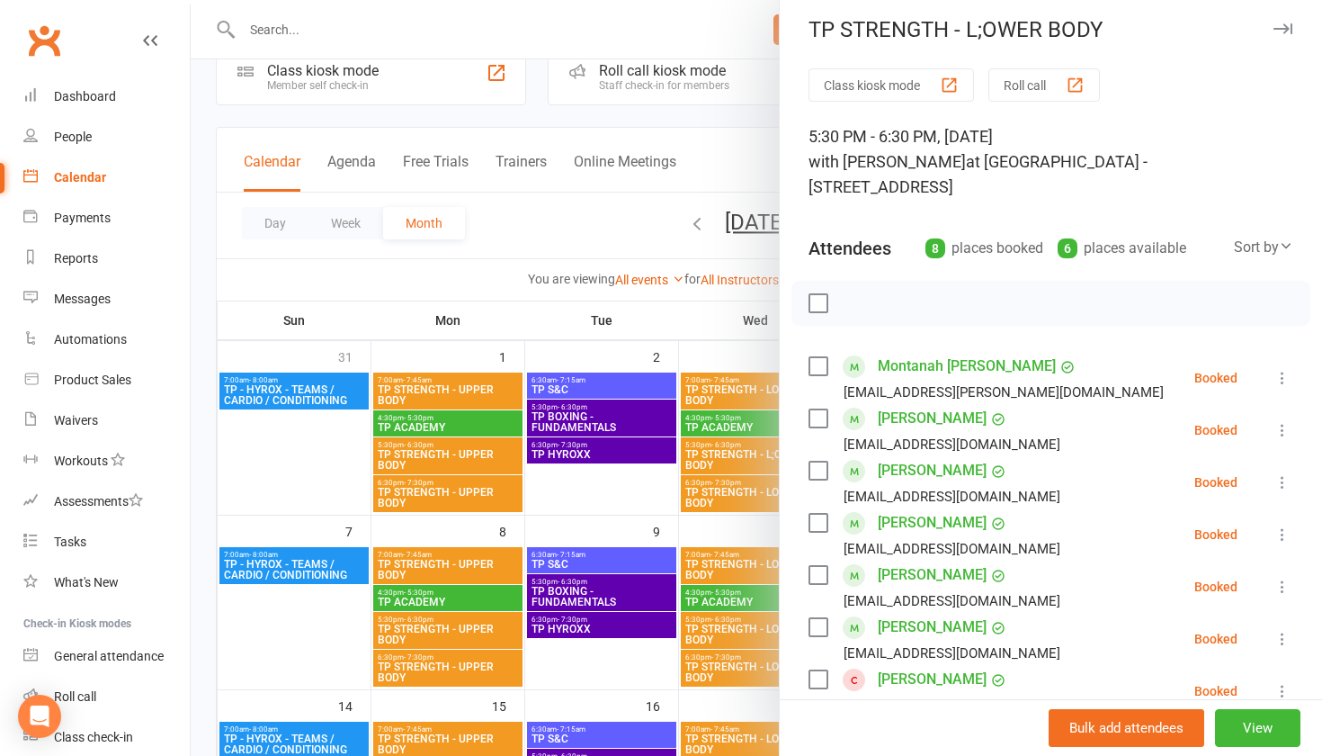
click at [628, 469] on div at bounding box center [757, 378] width 1132 height 756
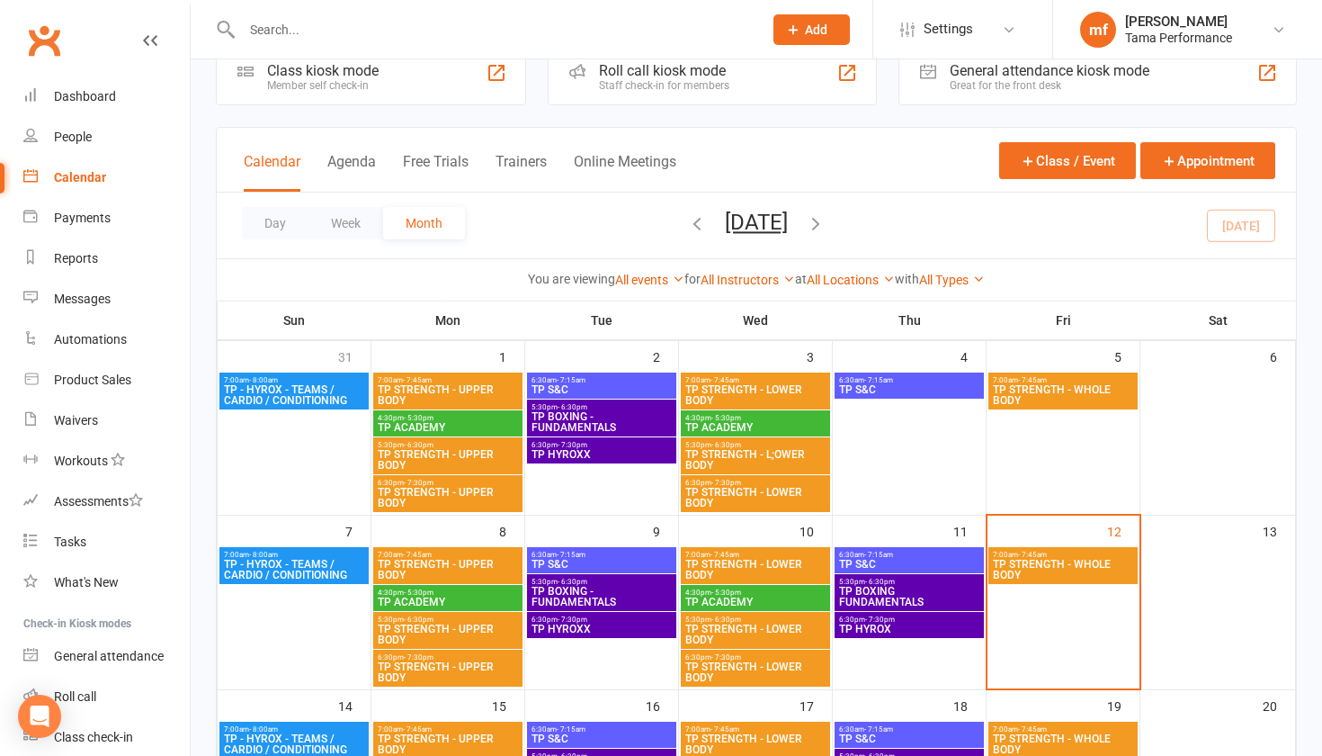
click at [906, 392] on span "TP S&C" at bounding box center [909, 389] width 142 height 11
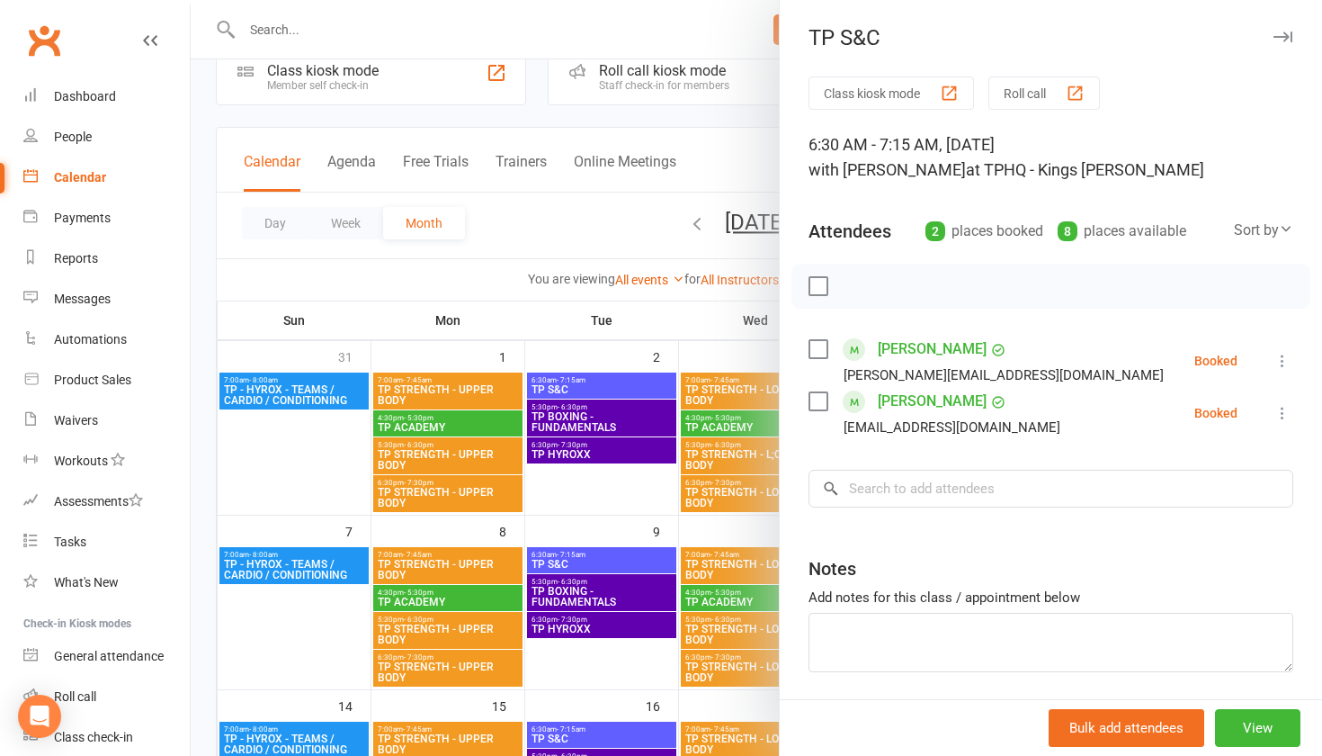
click at [608, 437] on div at bounding box center [757, 378] width 1132 height 756
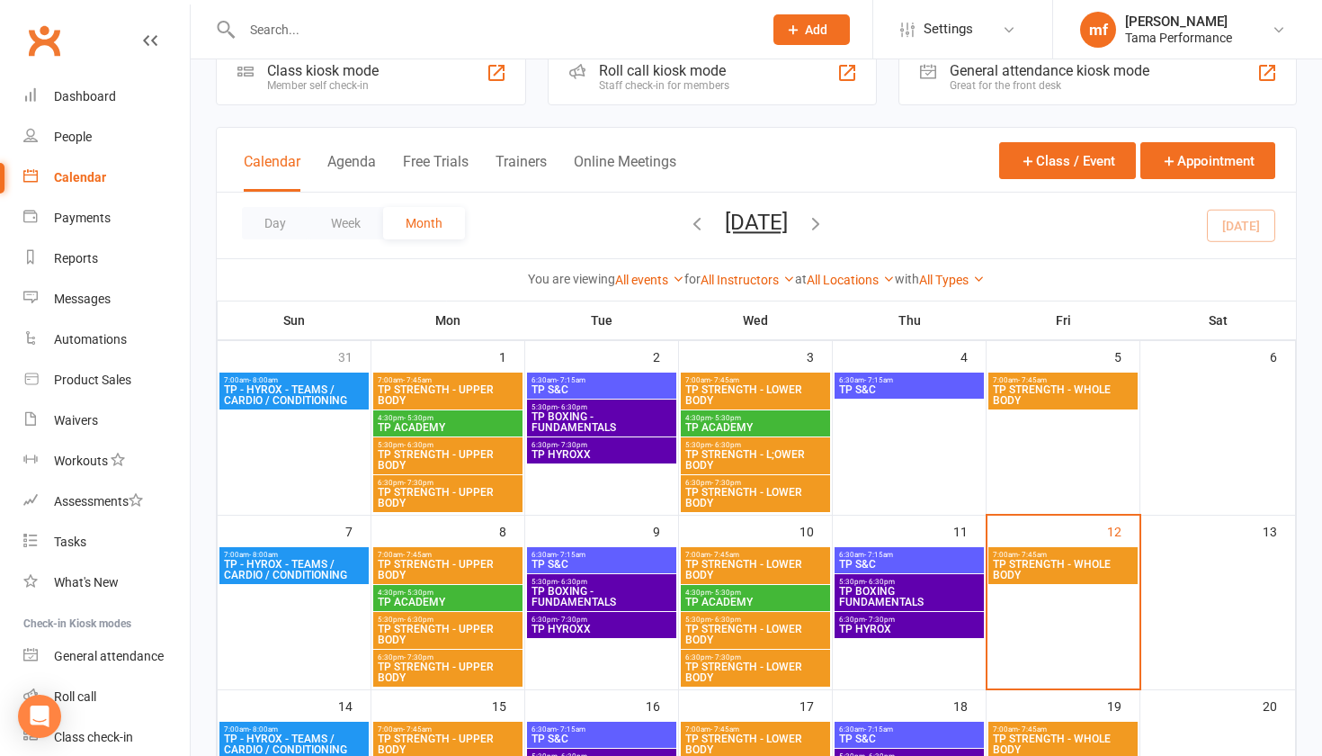
click at [1059, 392] on span "TP STRENGTH - WHOLE BODY" at bounding box center [1063, 395] width 142 height 22
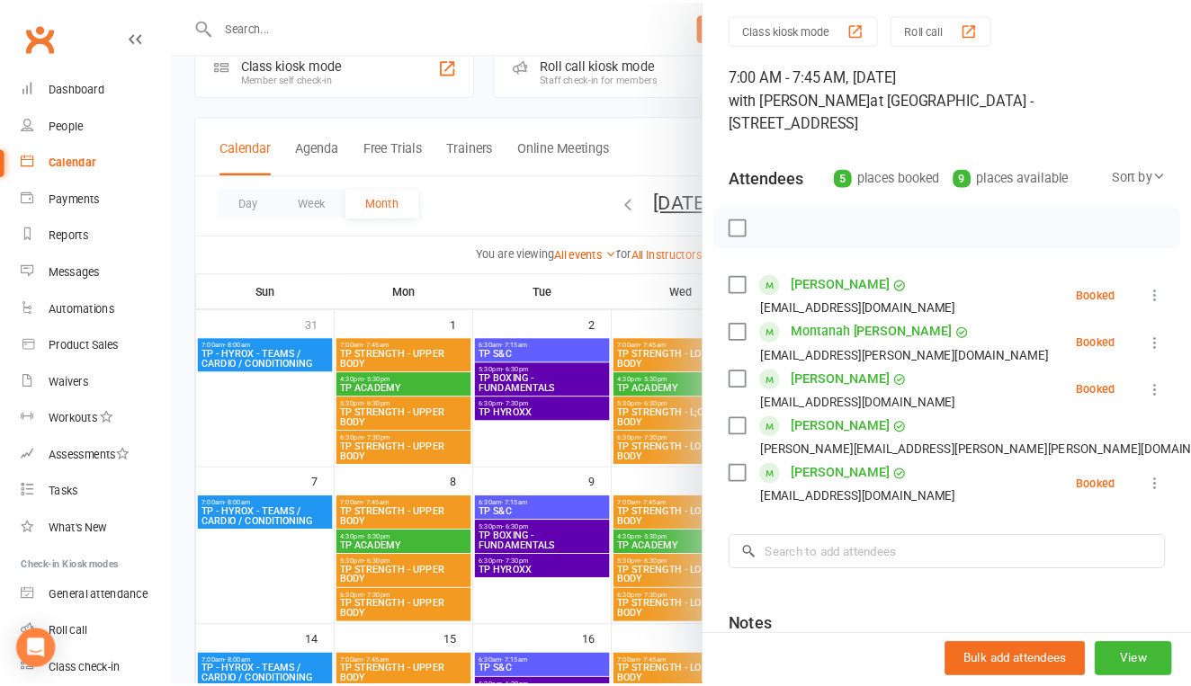
scroll to position [63, 0]
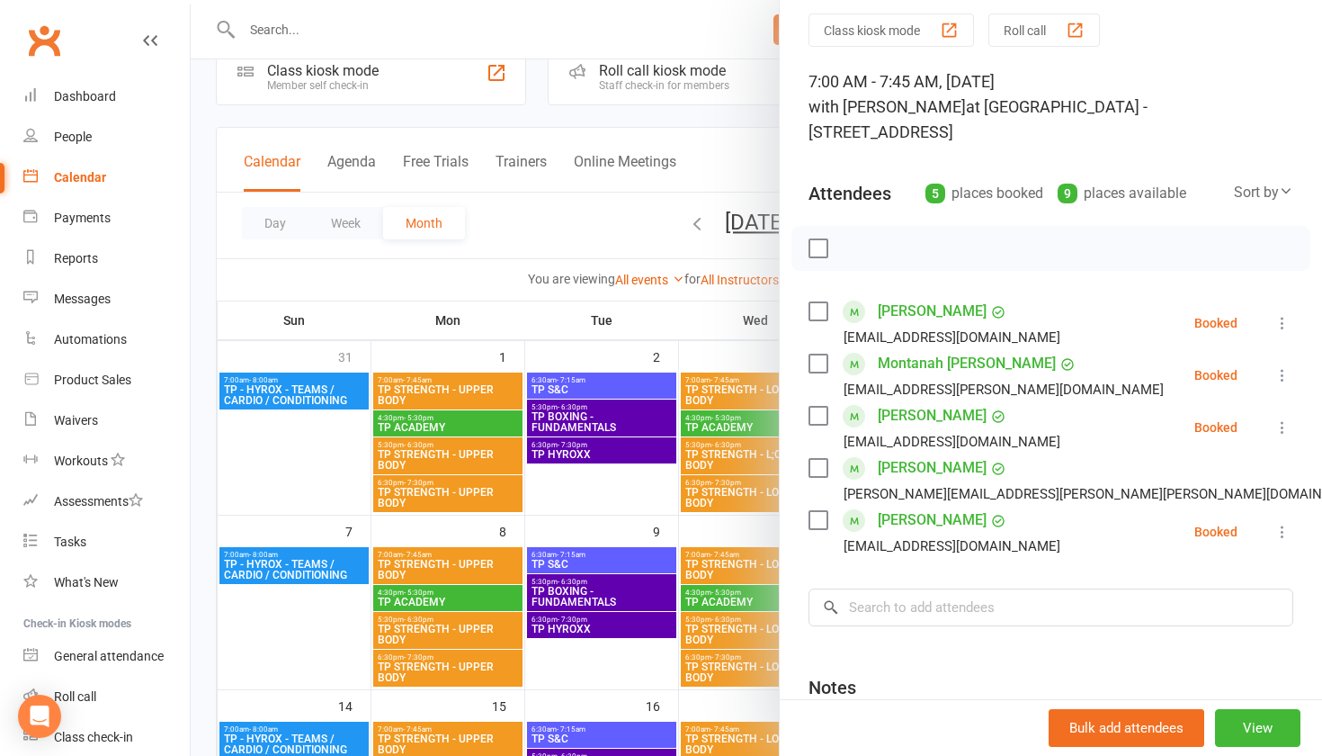
click at [572, 497] on div at bounding box center [757, 378] width 1132 height 756
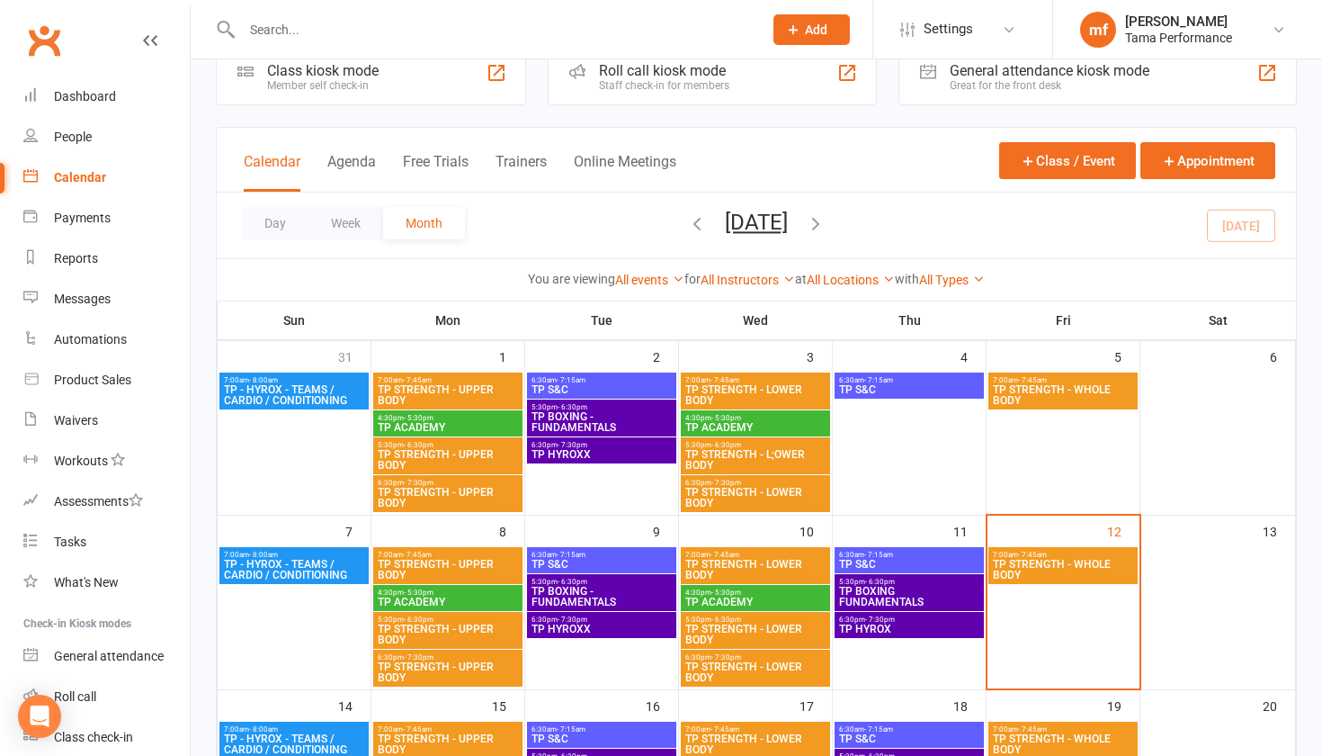
click at [334, 572] on span "TP - HYROX - TEAMS / CARDIO / CONDITIONING" at bounding box center [294, 570] width 142 height 22
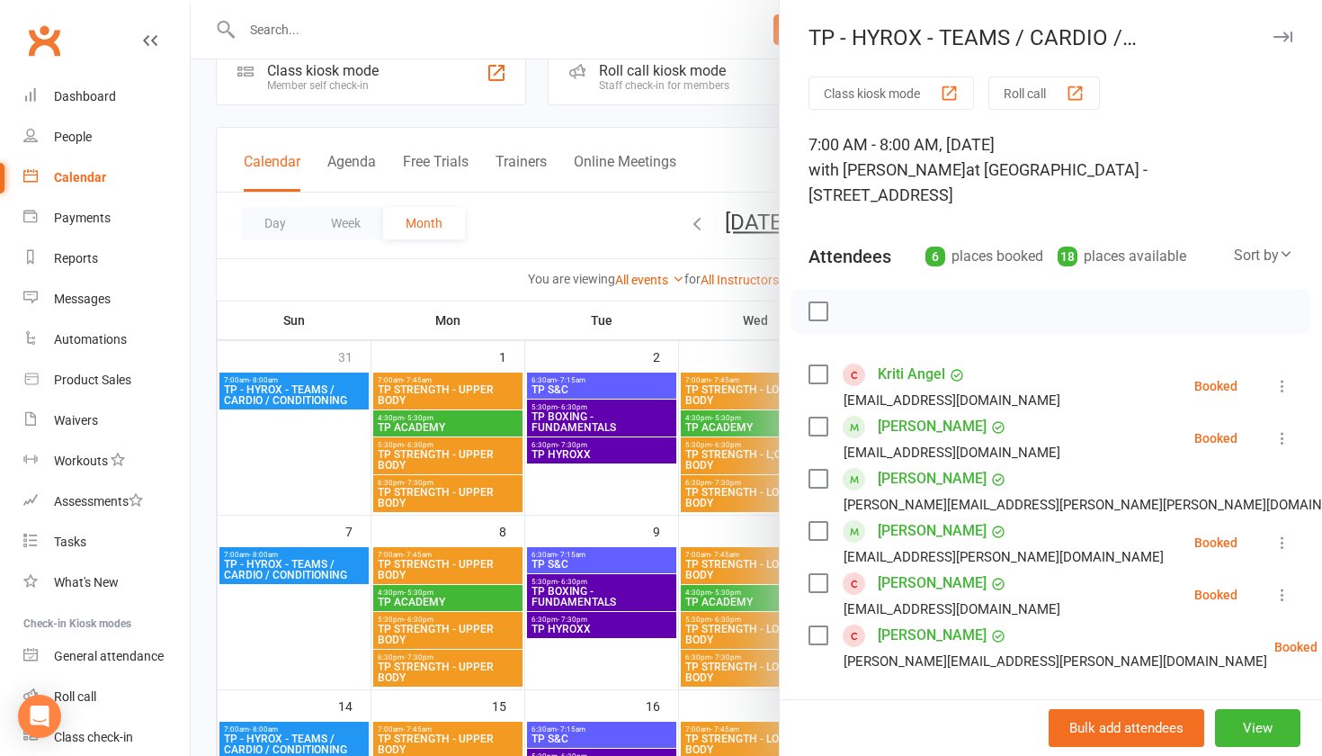
click at [324, 508] on div at bounding box center [757, 378] width 1132 height 756
